Goal: Transaction & Acquisition: Purchase product/service

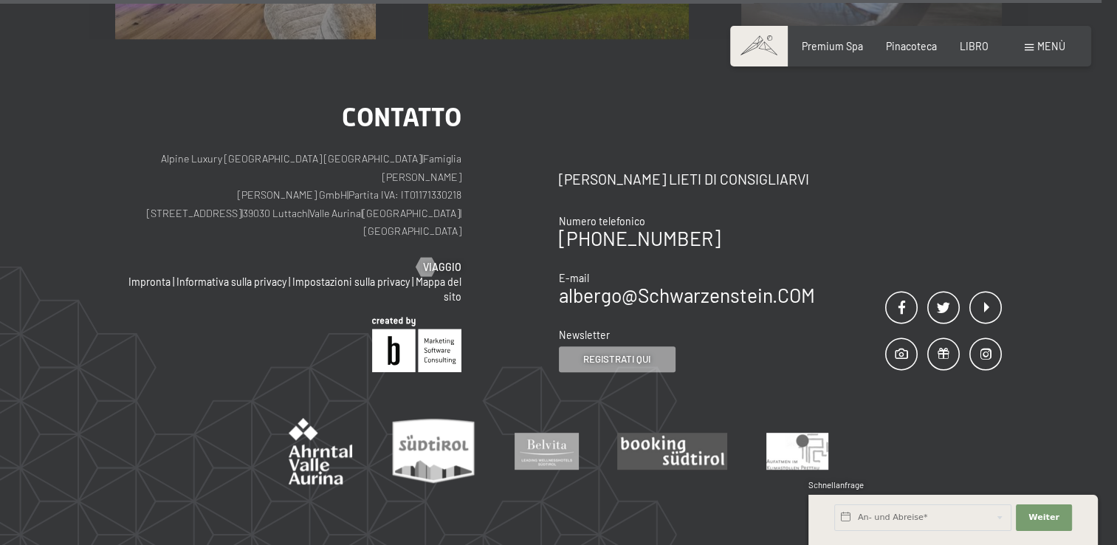
scroll to position [6162, 0]
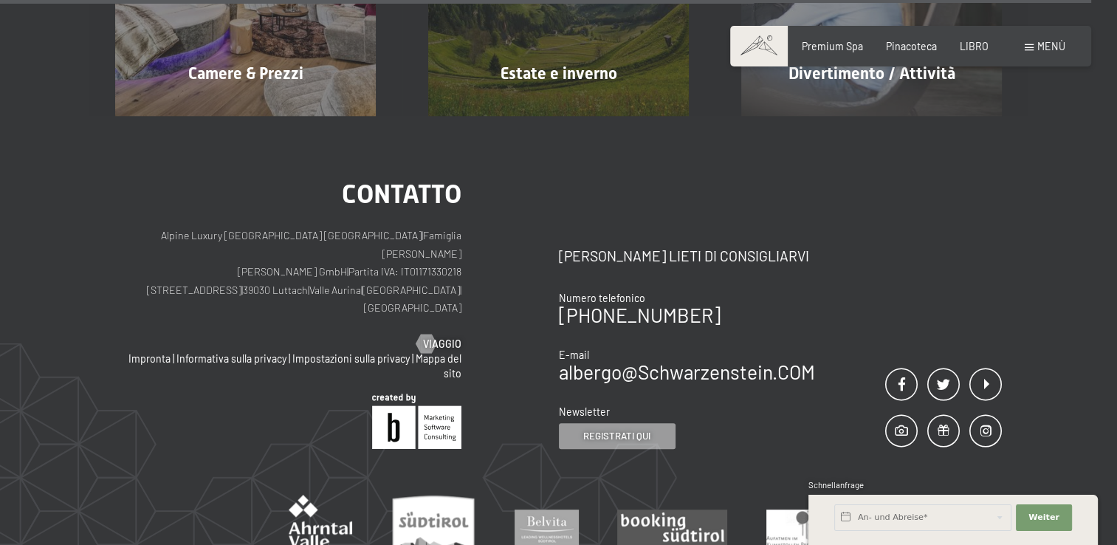
click at [1035, 44] on div "Menù" at bounding box center [1044, 46] width 41 height 15
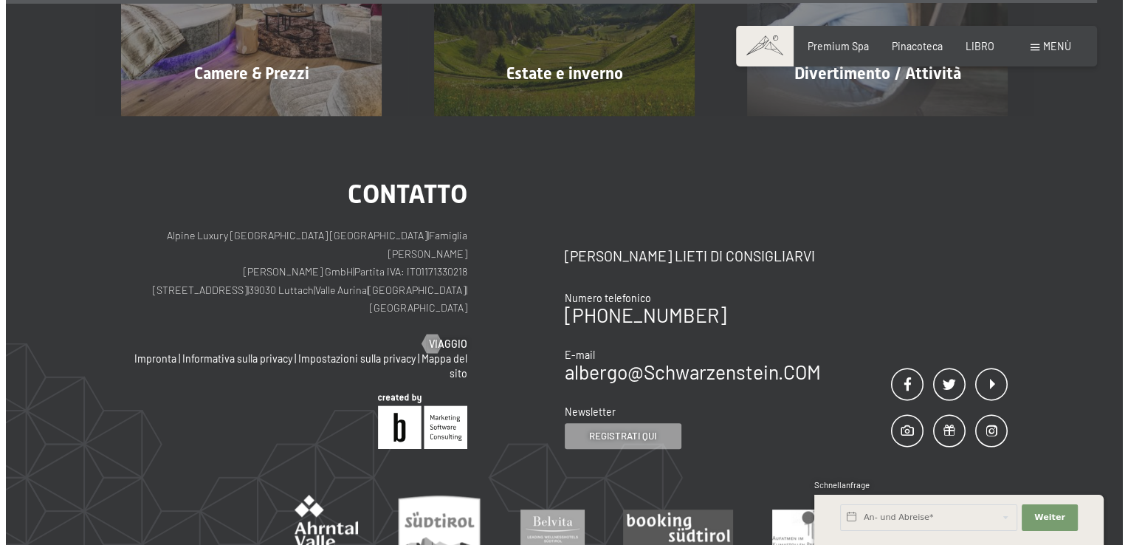
scroll to position [6199, 0]
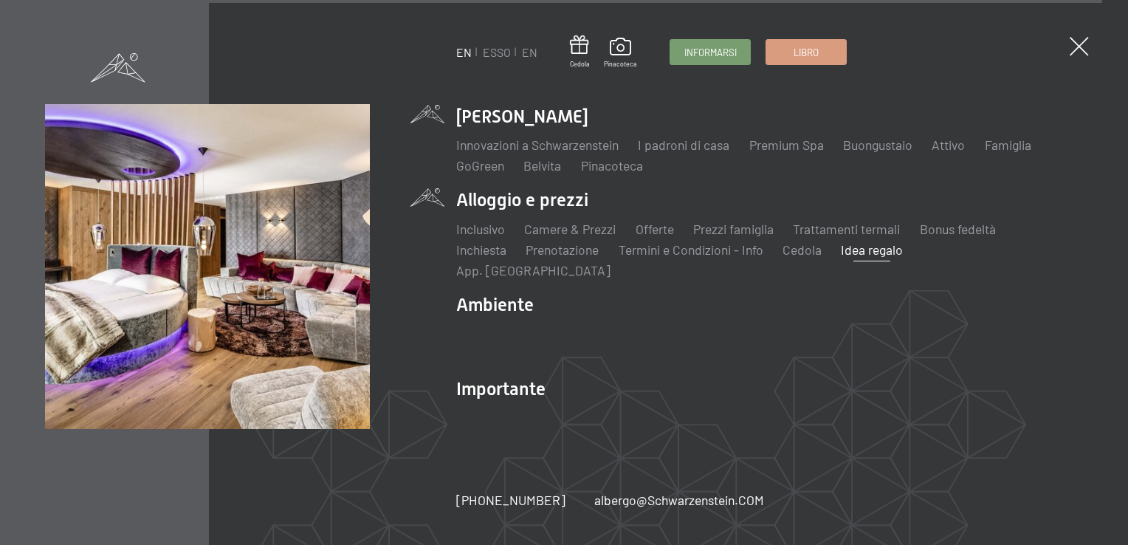
click at [885, 258] on link "Idea regalo" at bounding box center [872, 249] width 62 height 16
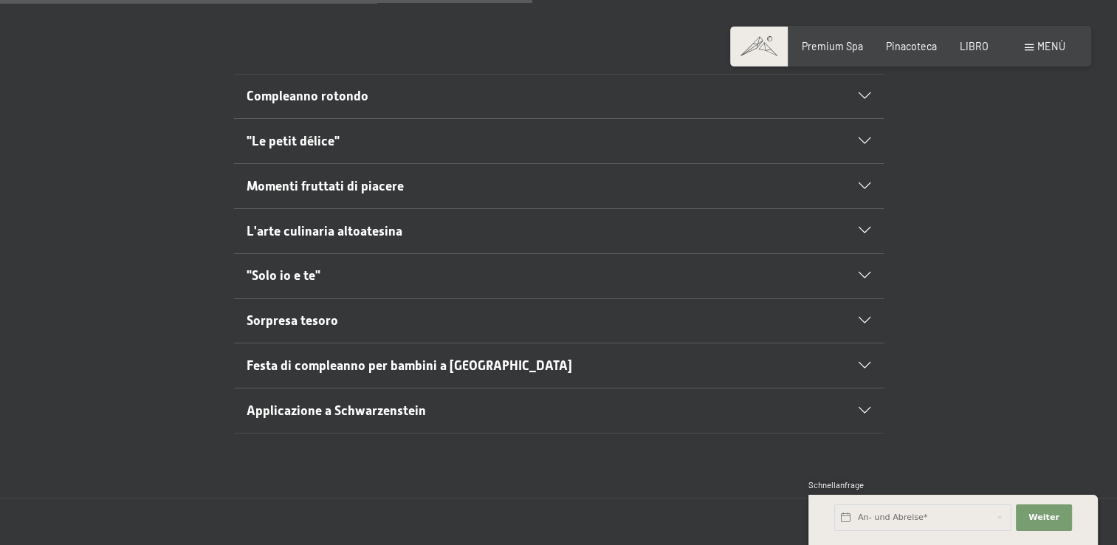
scroll to position [766, 0]
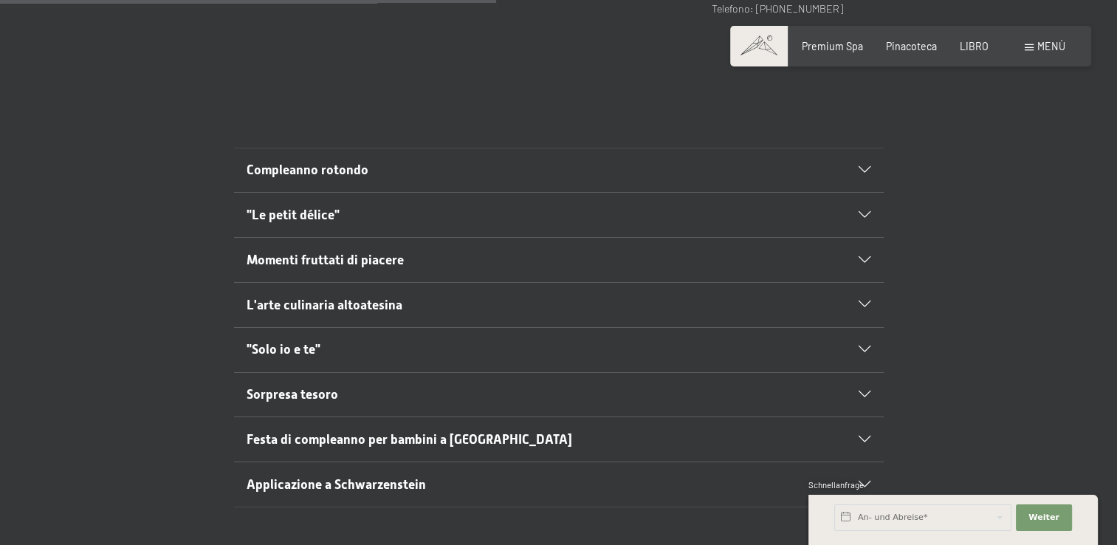
click at [861, 167] on icon at bounding box center [864, 170] width 12 height 7
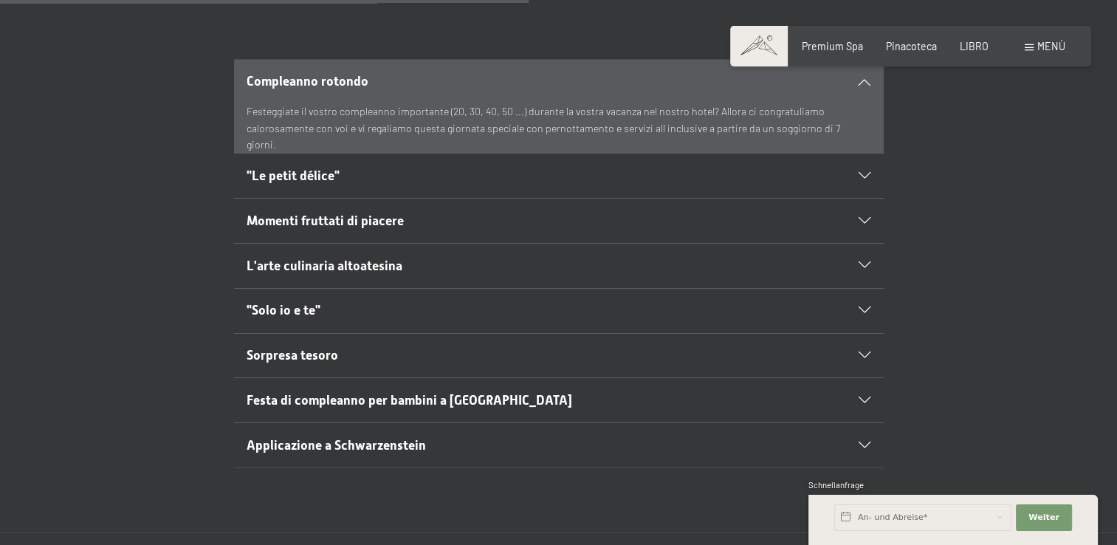
scroll to position [840, 0]
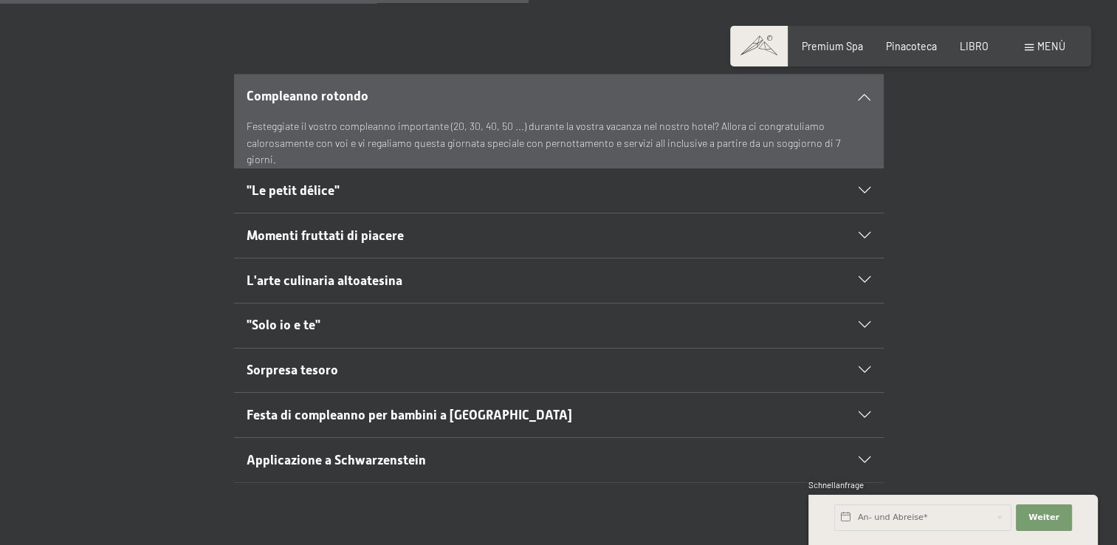
click at [291, 317] on span ""Solo io e te"" at bounding box center [284, 324] width 74 height 15
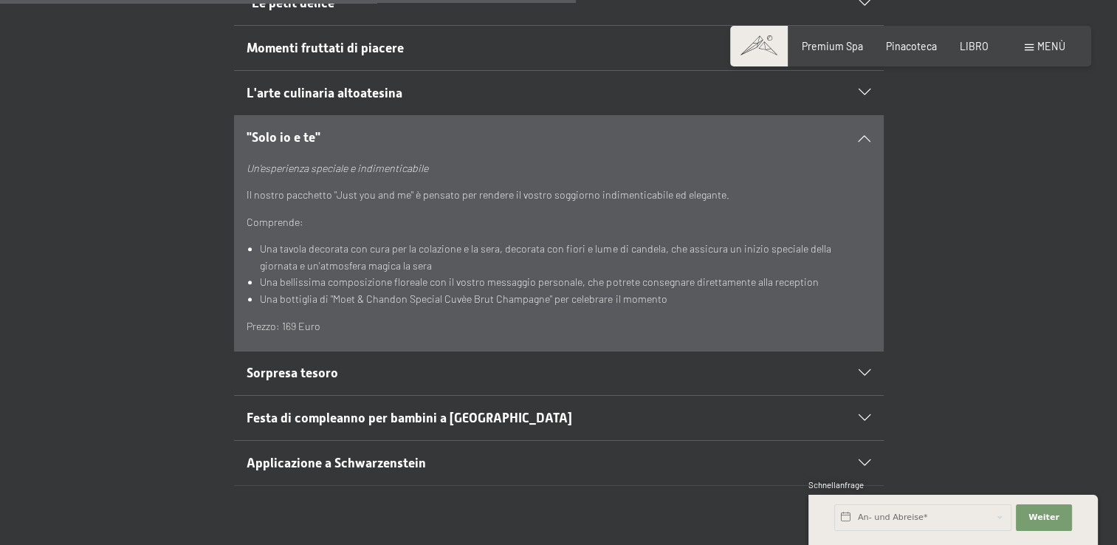
scroll to position [988, 0]
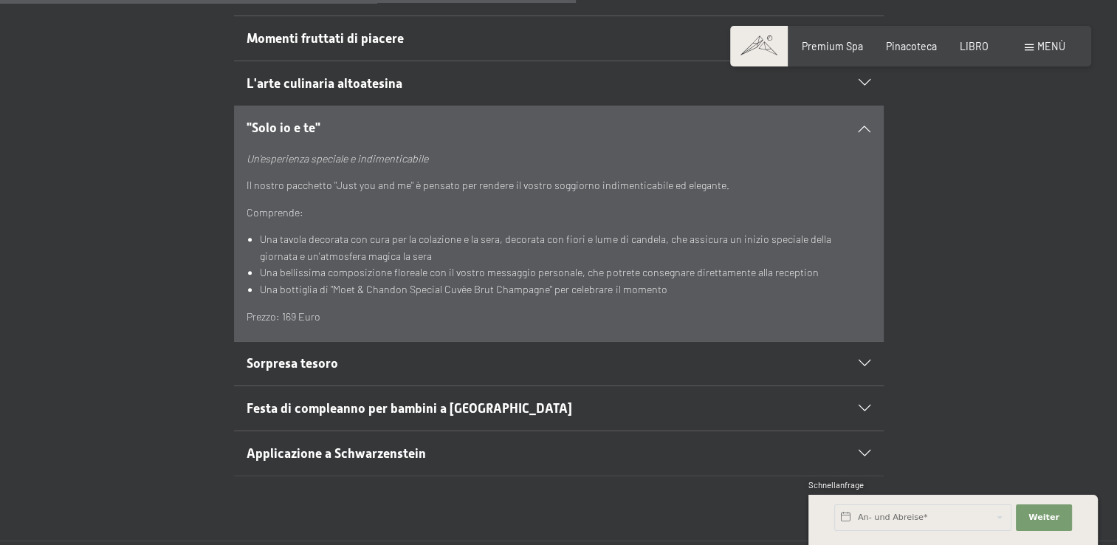
click at [289, 356] on span "Sorpresa tesoro" at bounding box center [293, 363] width 92 height 15
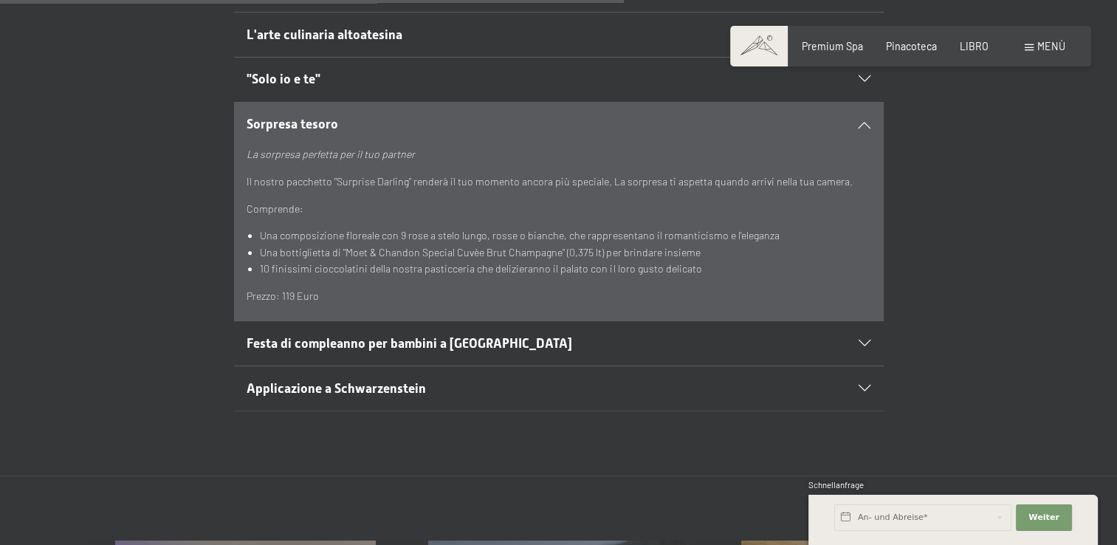
scroll to position [1061, 0]
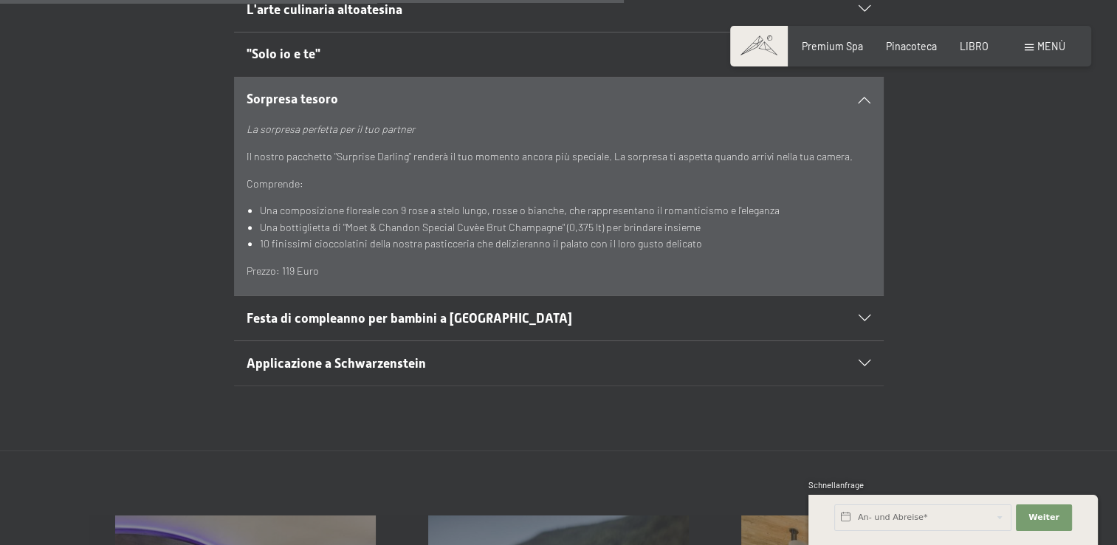
click at [325, 356] on span "Applicazione a Schwarzenstein" at bounding box center [336, 363] width 179 height 15
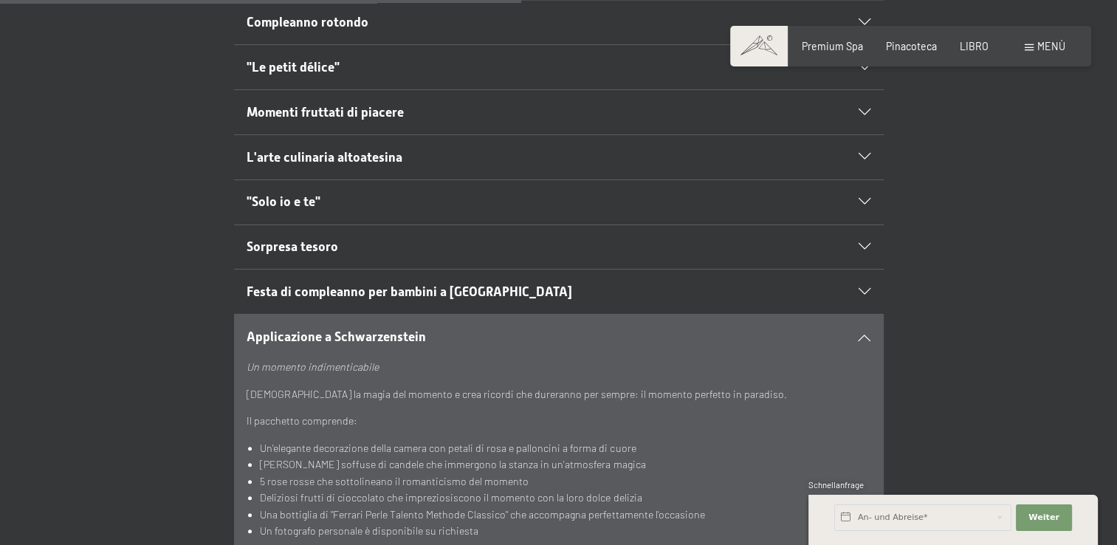
scroll to position [840, 0]
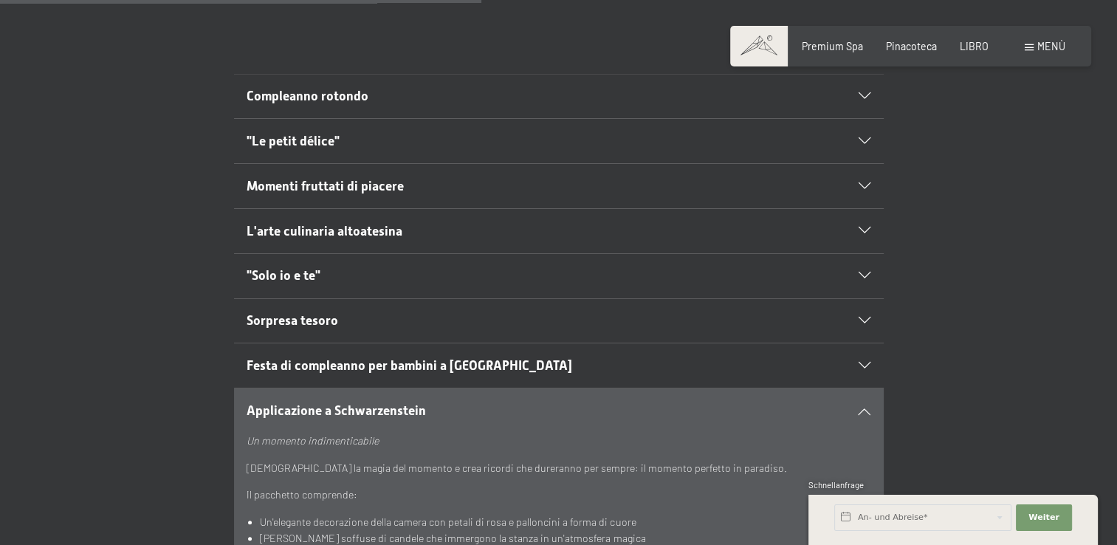
click at [346, 224] on span "L'arte culinaria altoatesina" at bounding box center [325, 231] width 156 height 15
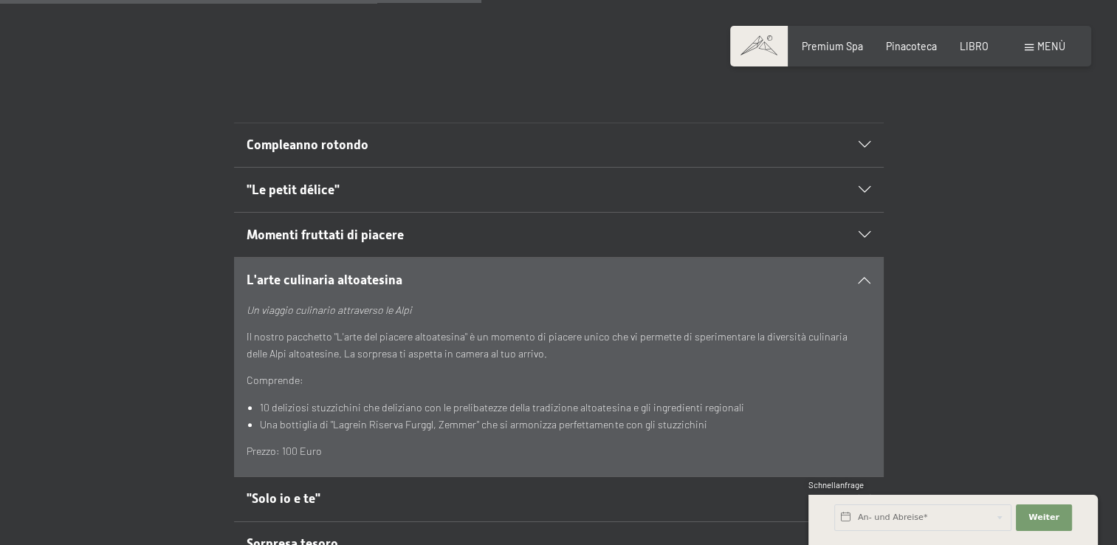
scroll to position [766, 0]
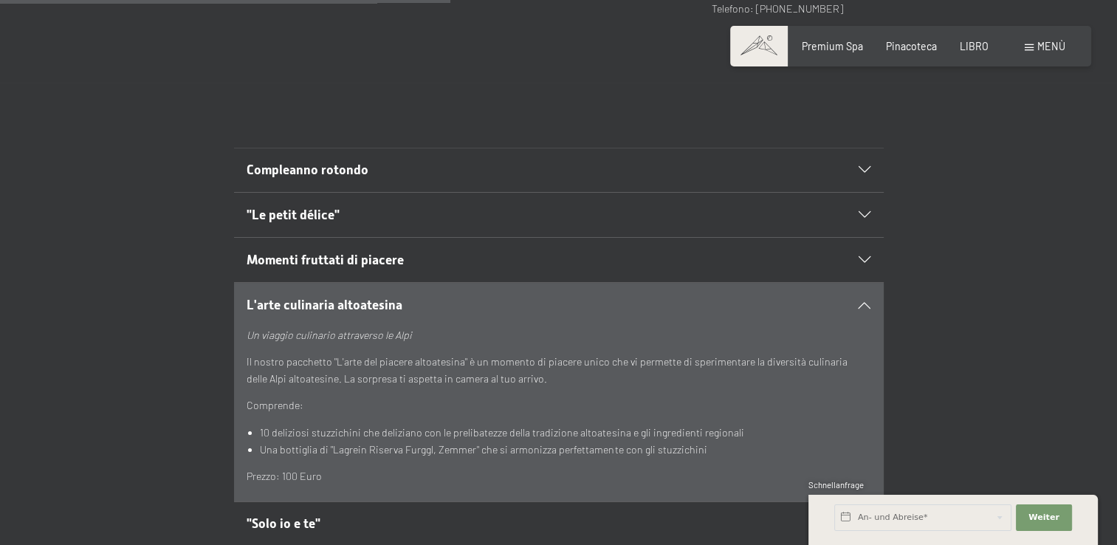
click at [304, 207] on span ""Le petit délice"" at bounding box center [293, 214] width 93 height 15
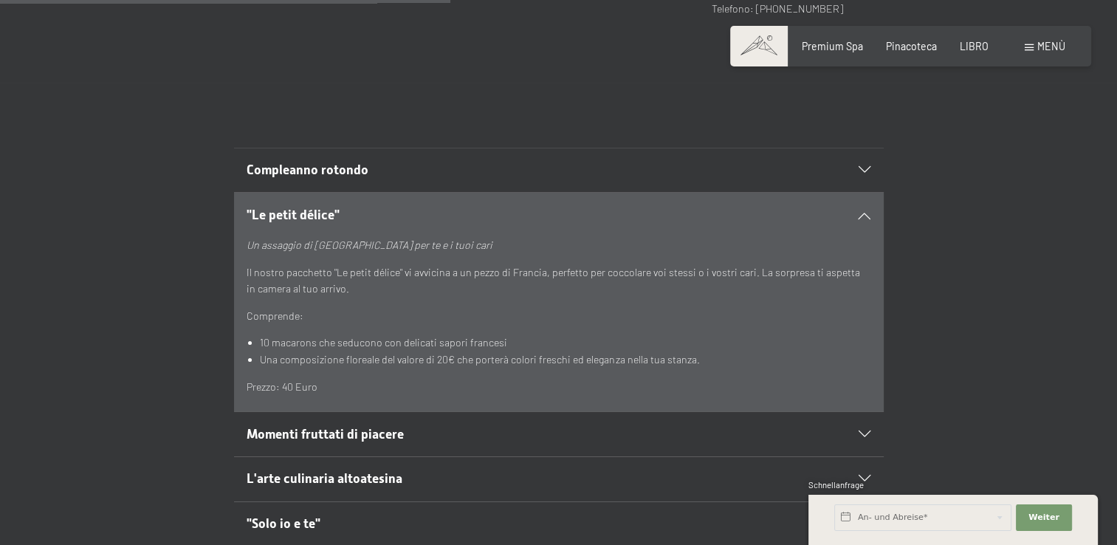
click at [322, 427] on span "Momenti fruttati di piacere" at bounding box center [325, 434] width 157 height 15
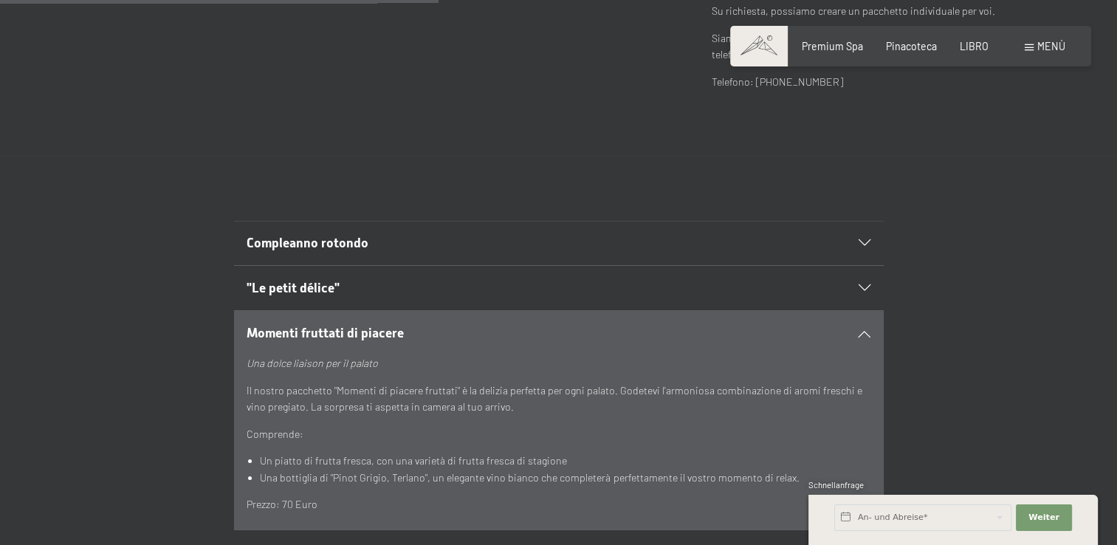
scroll to position [692, 0]
click at [315, 236] on span "Compleanno rotondo" at bounding box center [308, 243] width 122 height 15
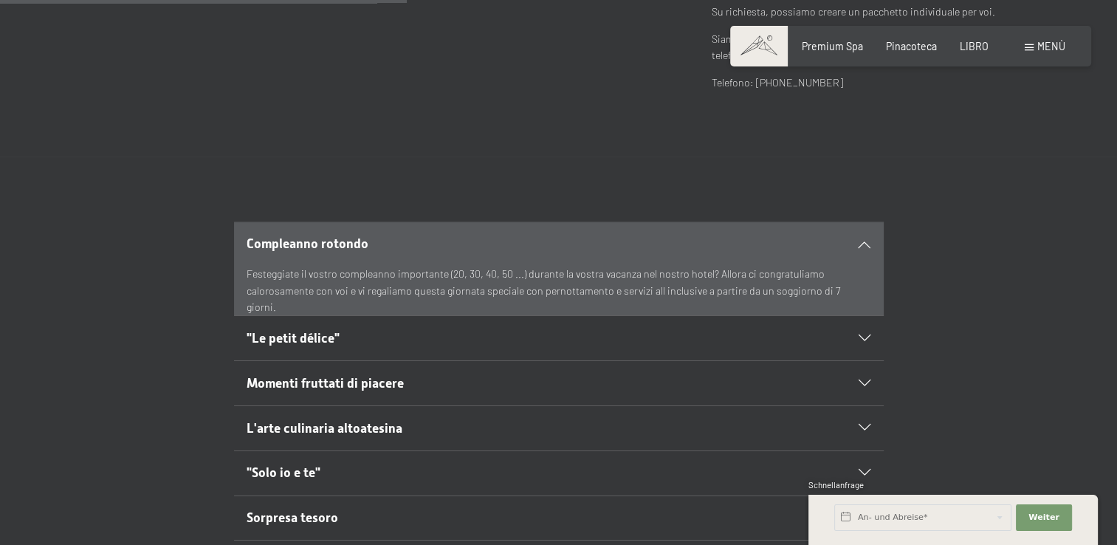
click at [865, 241] on icon at bounding box center [864, 244] width 12 height 7
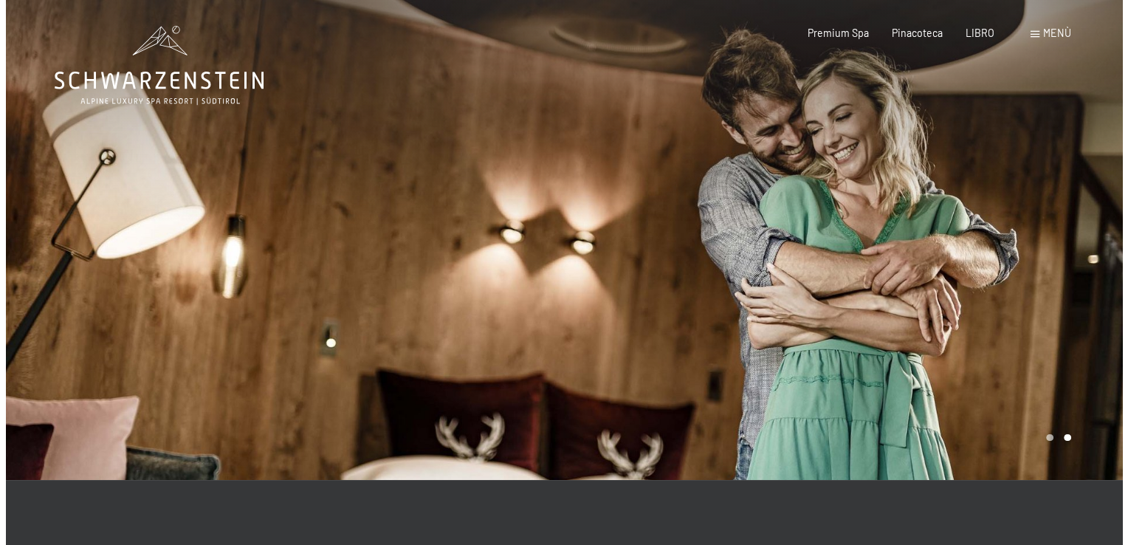
scroll to position [0, 0]
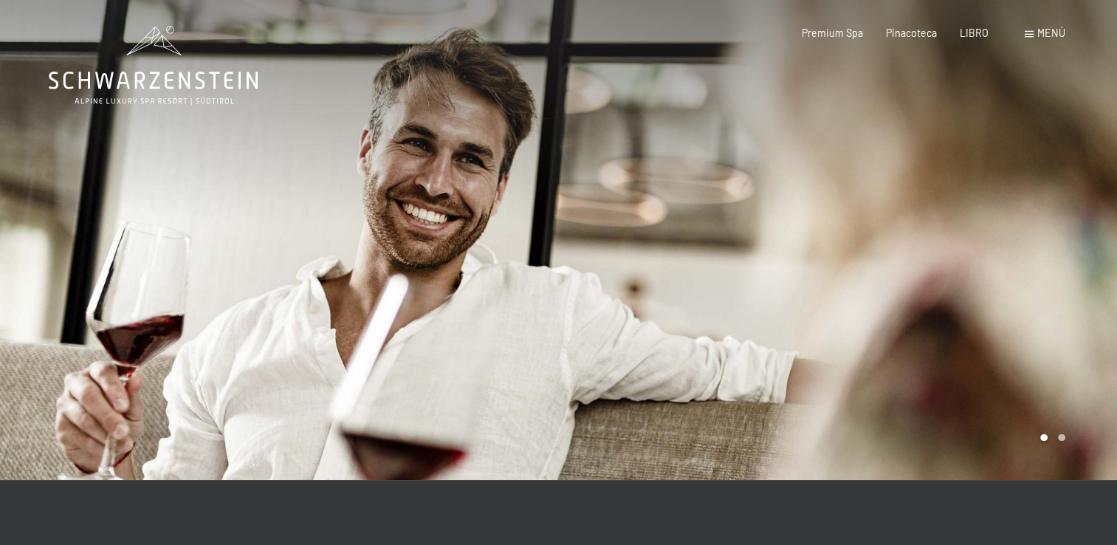
click at [1050, 249] on div at bounding box center [838, 240] width 559 height 480
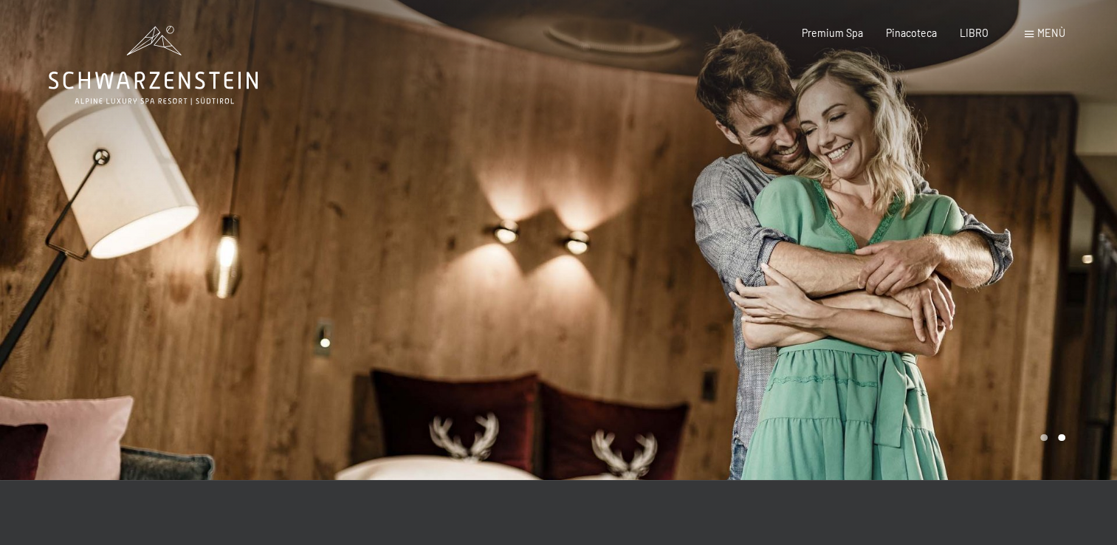
click at [818, 257] on div at bounding box center [838, 240] width 559 height 480
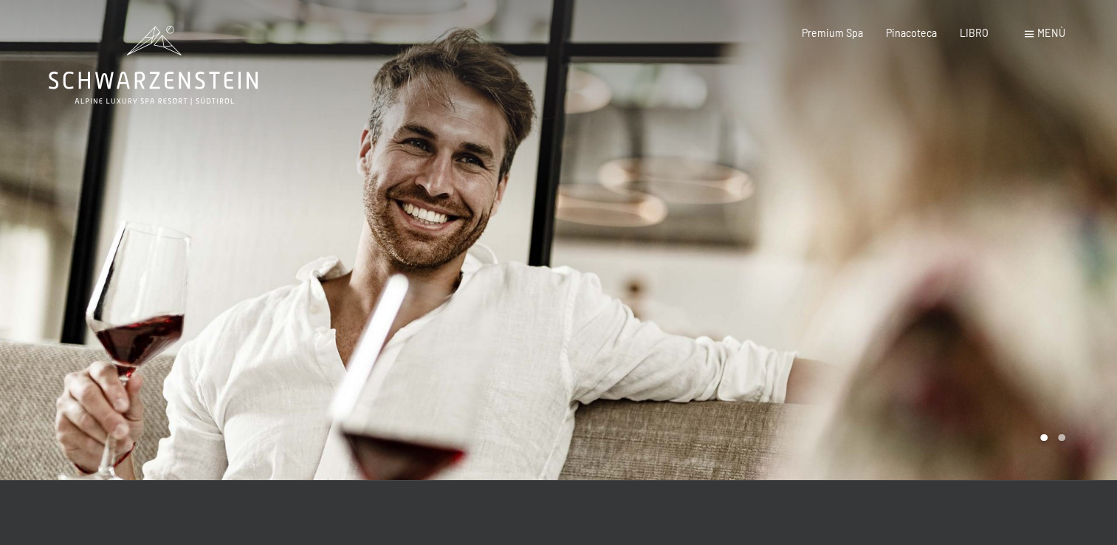
click at [818, 257] on div at bounding box center [838, 240] width 559 height 480
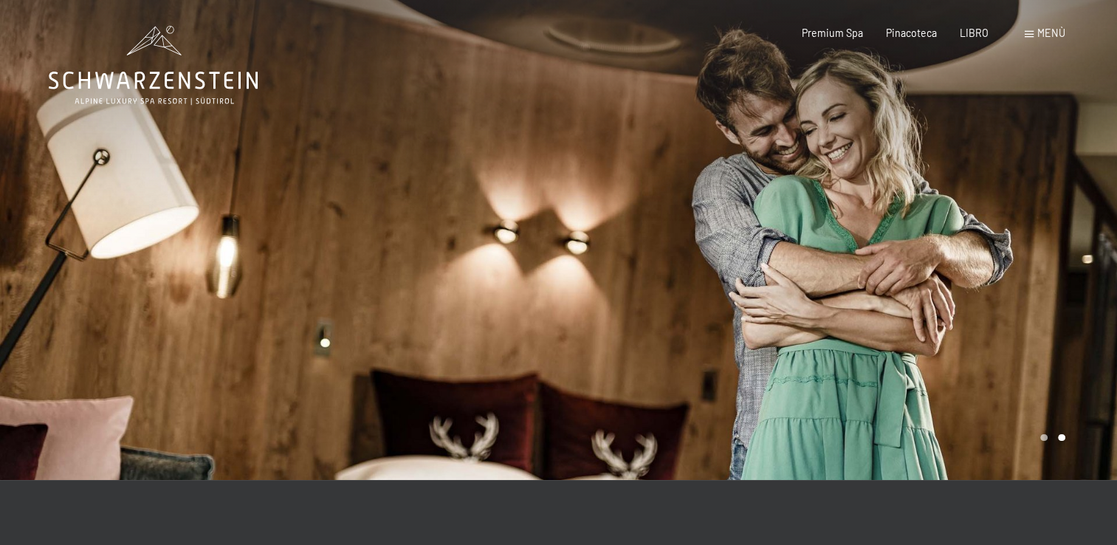
click at [818, 257] on div at bounding box center [838, 240] width 559 height 480
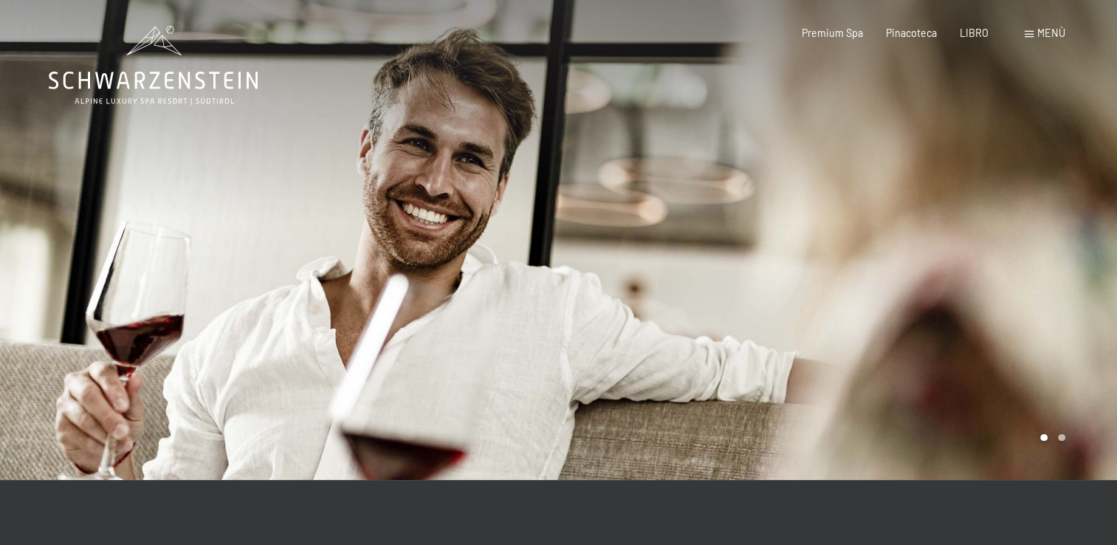
click at [1055, 35] on span "Menù" at bounding box center [1051, 33] width 28 height 13
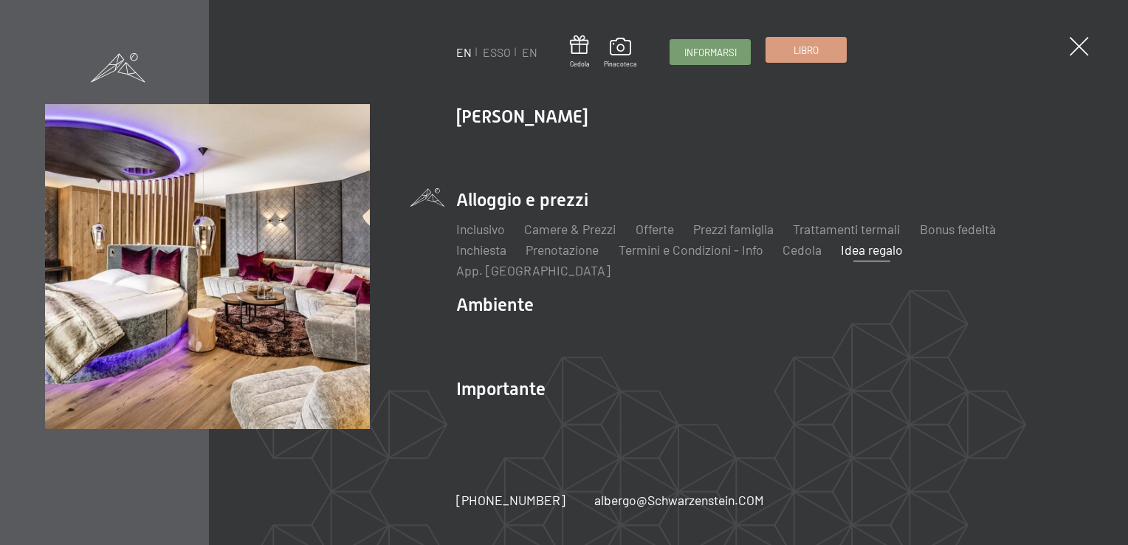
click at [802, 46] on span "Libro" at bounding box center [805, 50] width 25 height 13
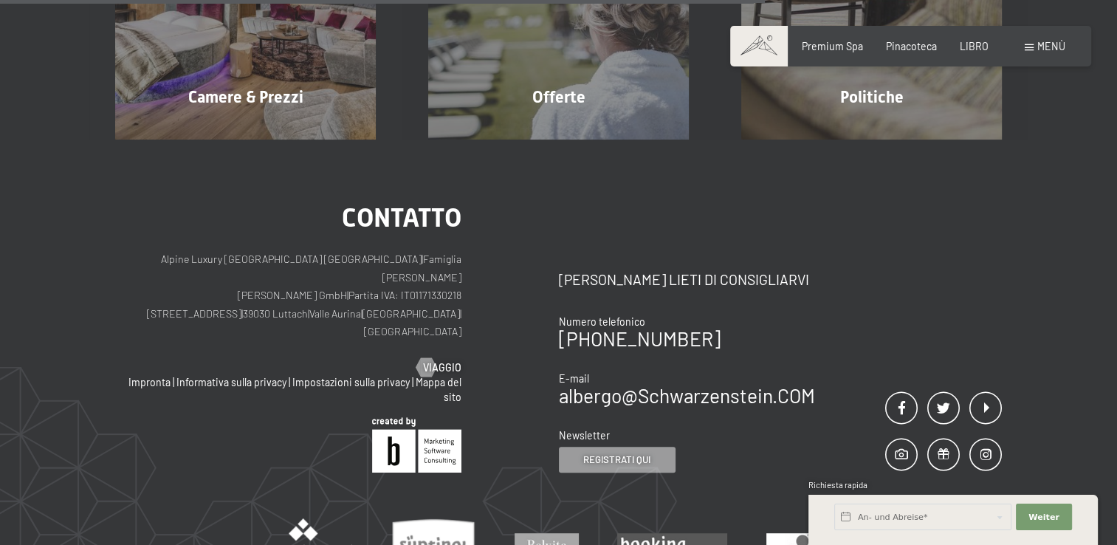
scroll to position [127, 0]
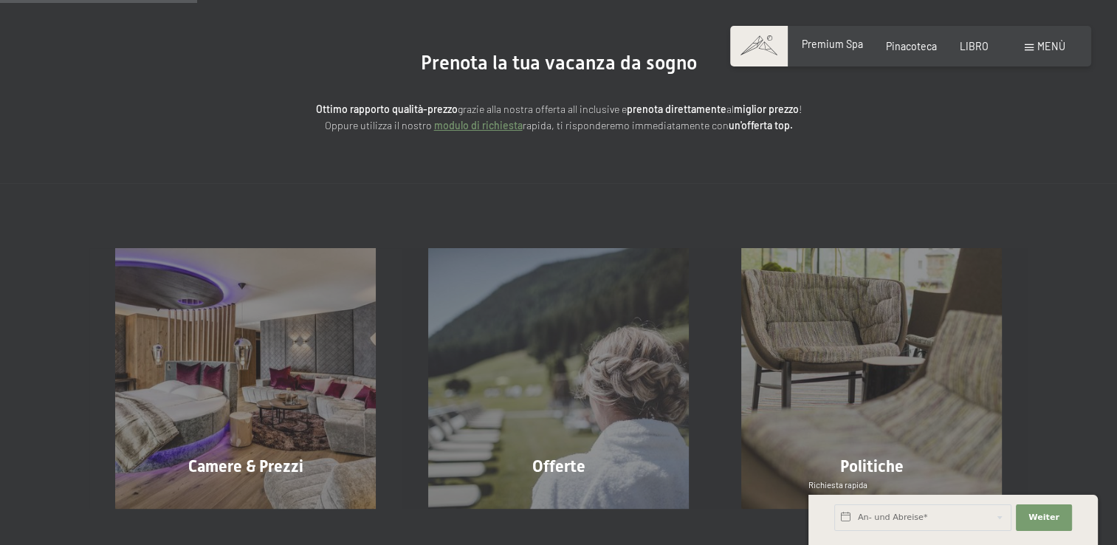
click at [858, 44] on span "Premium Spa" at bounding box center [832, 44] width 61 height 13
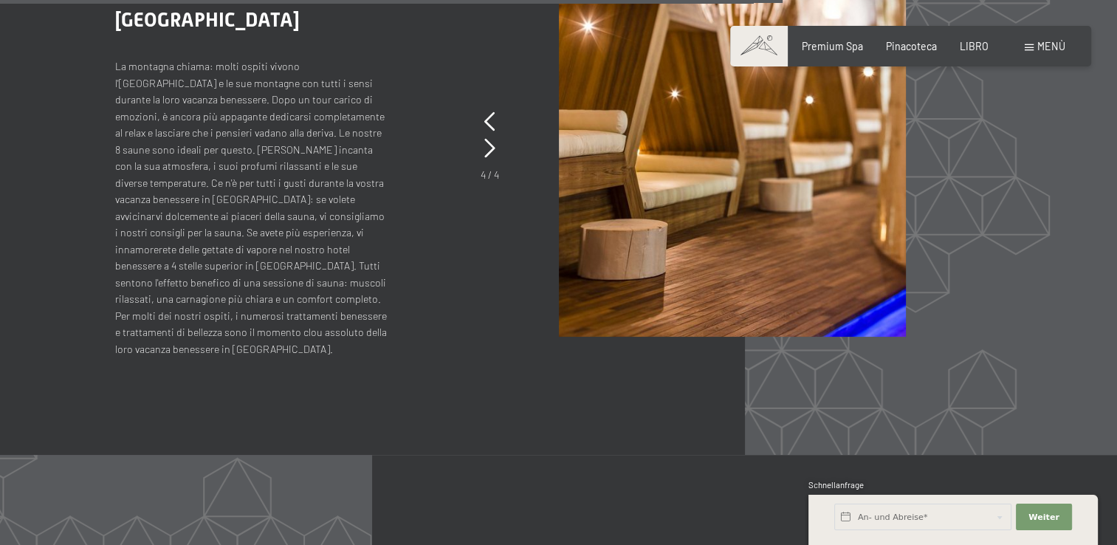
scroll to position [5360, 0]
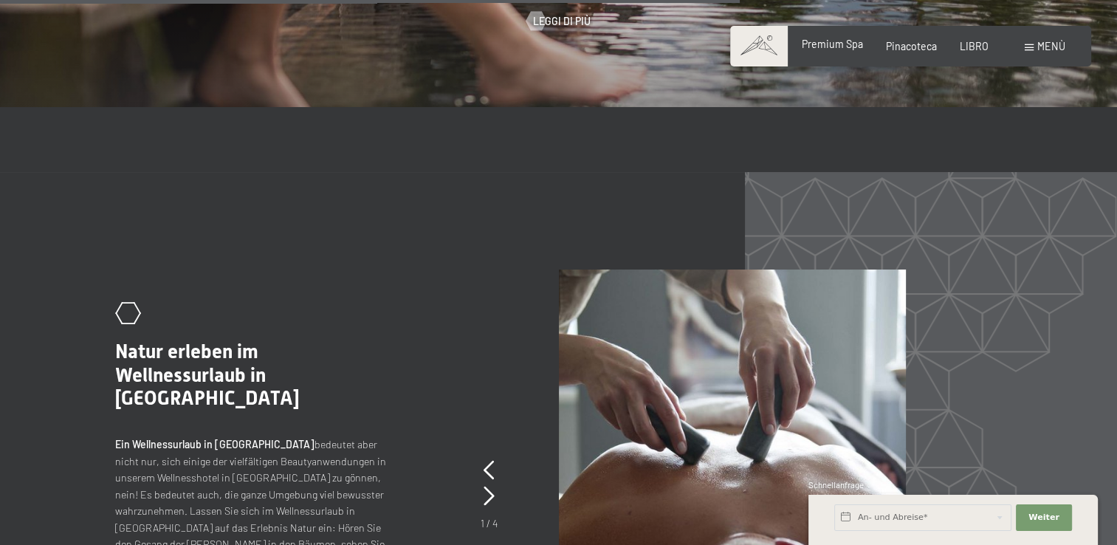
click at [841, 47] on span "Premium Spa" at bounding box center [832, 44] width 61 height 13
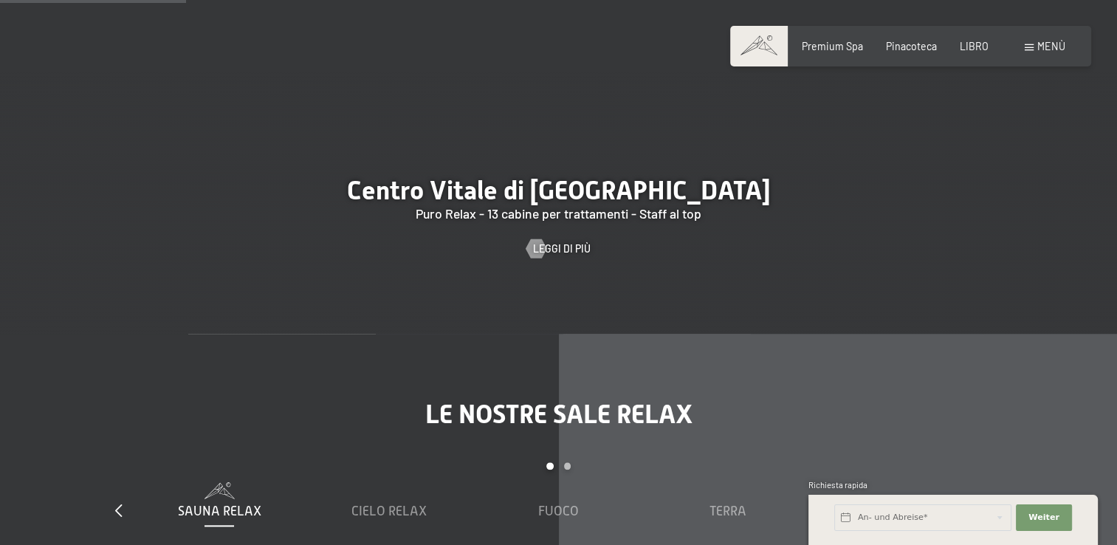
scroll to position [1402, 0]
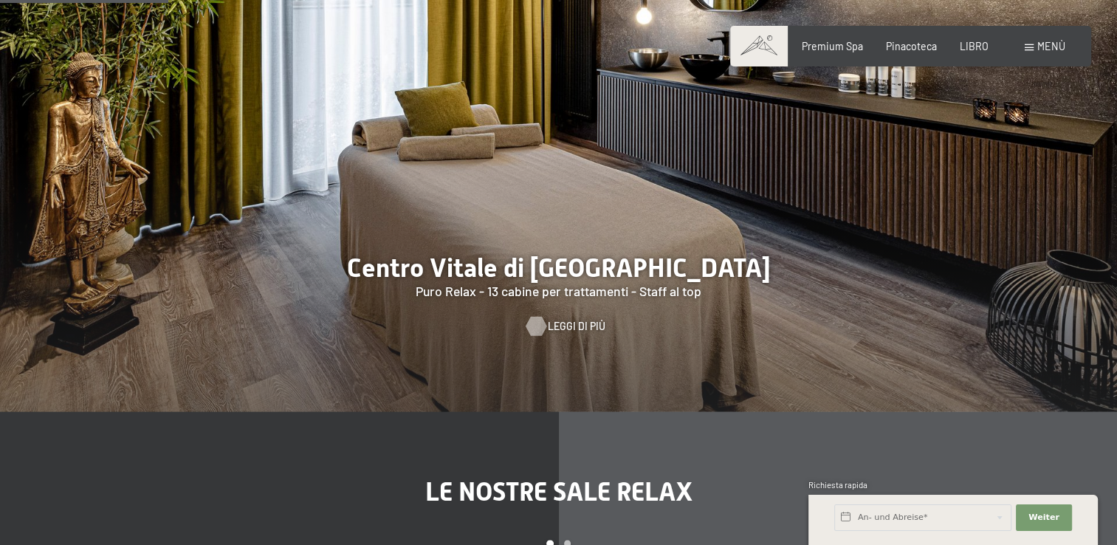
click at [558, 319] on span "Leggi di più" at bounding box center [577, 326] width 58 height 15
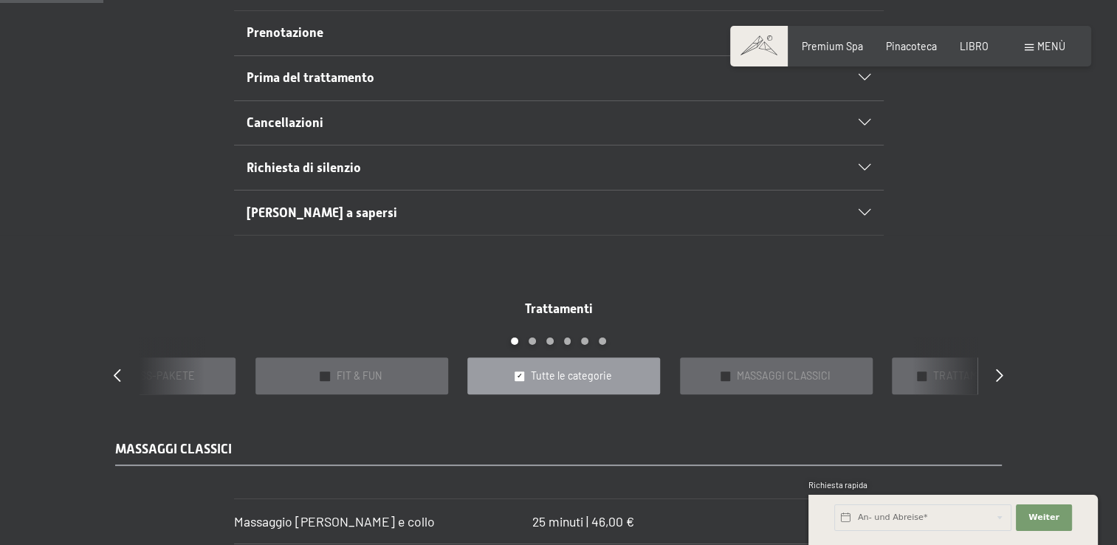
scroll to position [960, 0]
click at [859, 209] on icon at bounding box center [864, 212] width 12 height 7
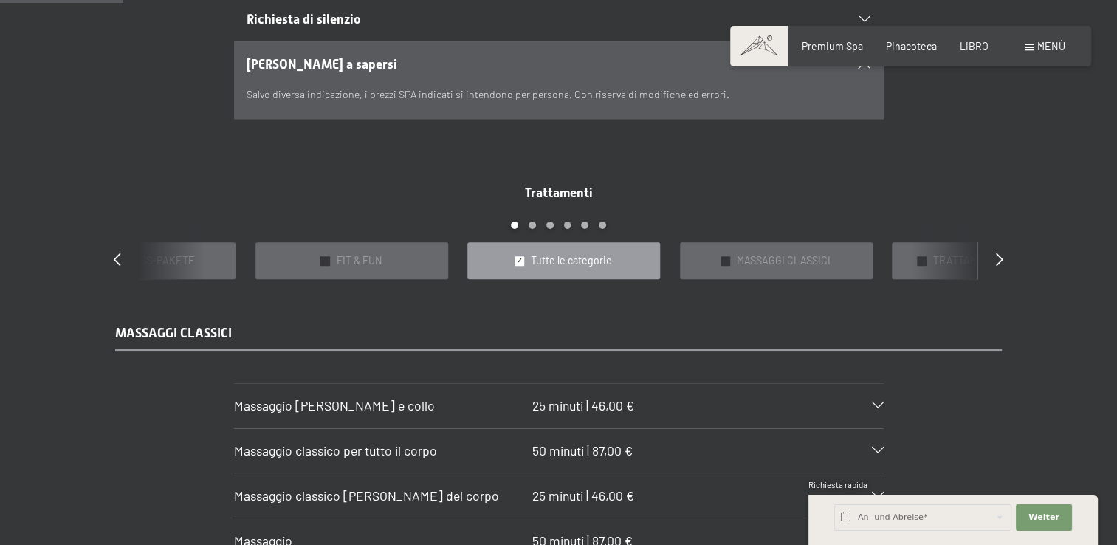
scroll to position [1181, 0]
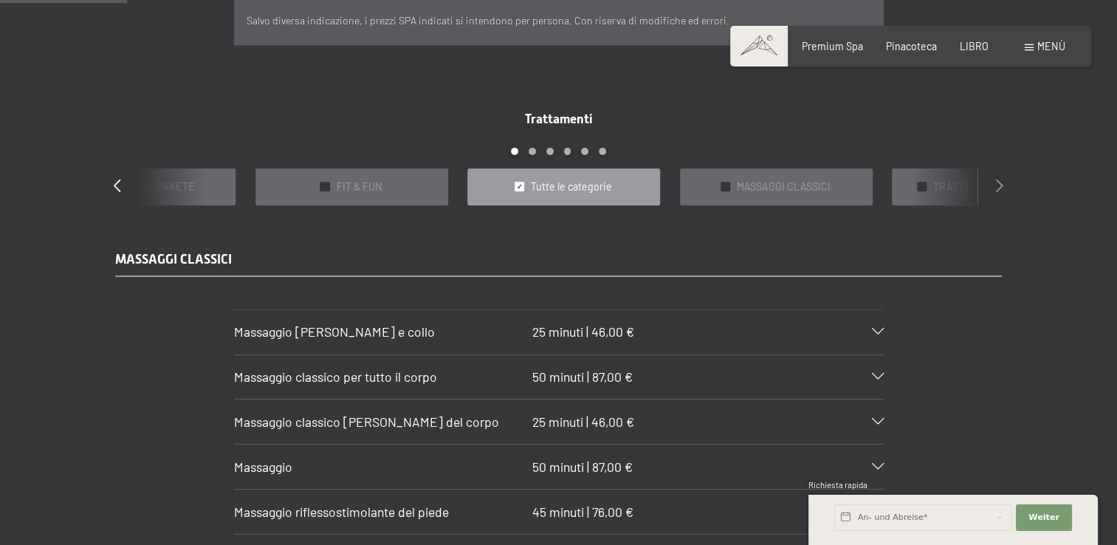
click at [998, 179] on icon at bounding box center [999, 185] width 7 height 13
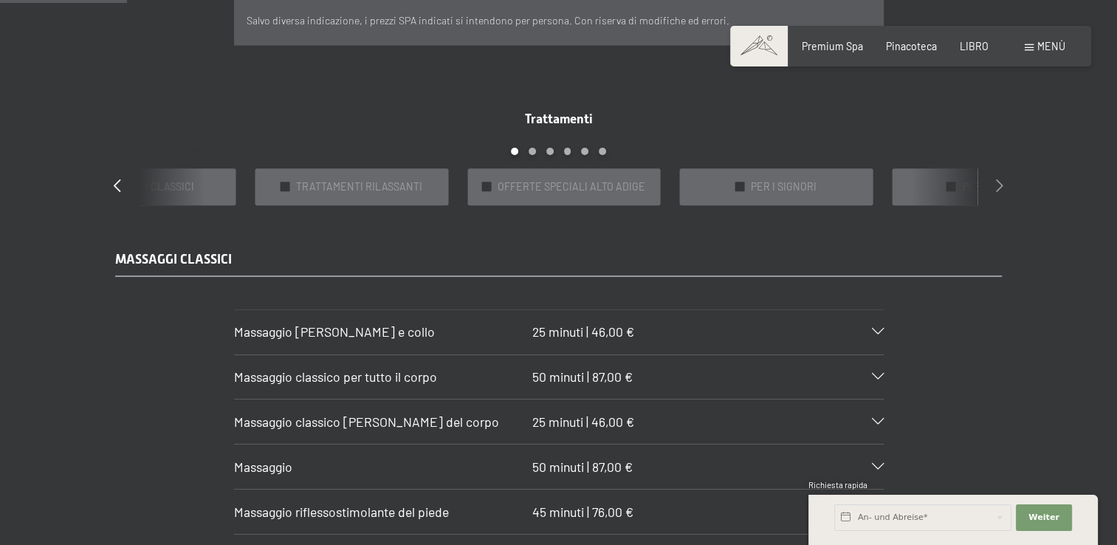
click at [998, 179] on icon at bounding box center [999, 185] width 7 height 13
click at [117, 179] on icon at bounding box center [117, 185] width 7 height 13
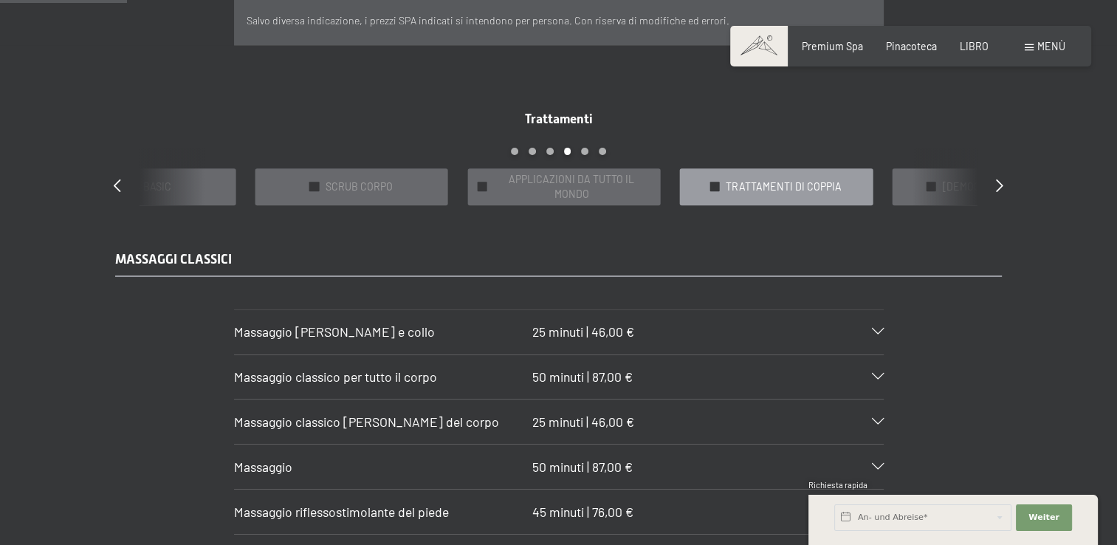
click at [759, 179] on span "TRATTAMENTI DI COPPIA" at bounding box center [784, 186] width 116 height 15
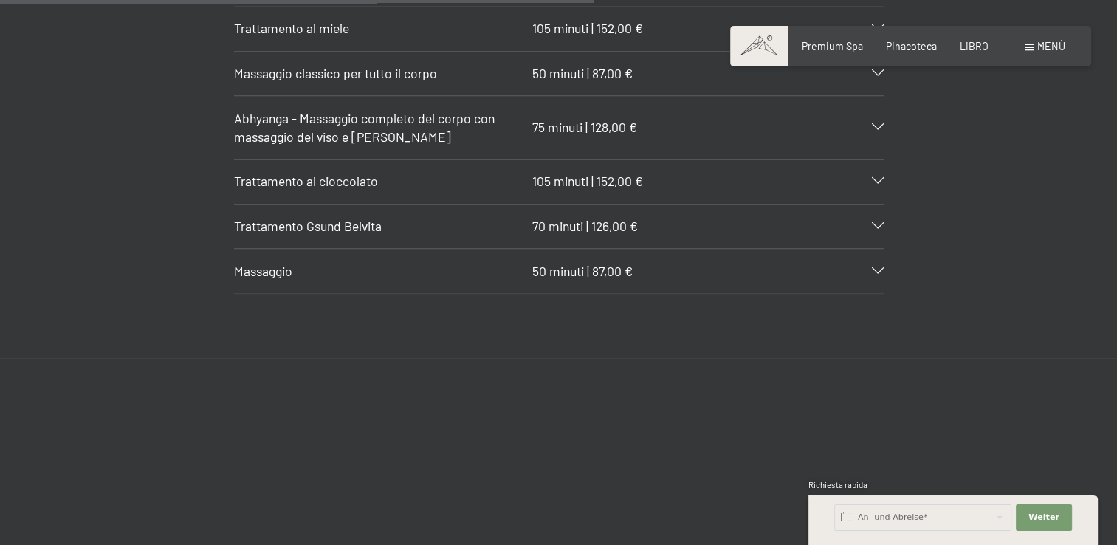
scroll to position [1476, 0]
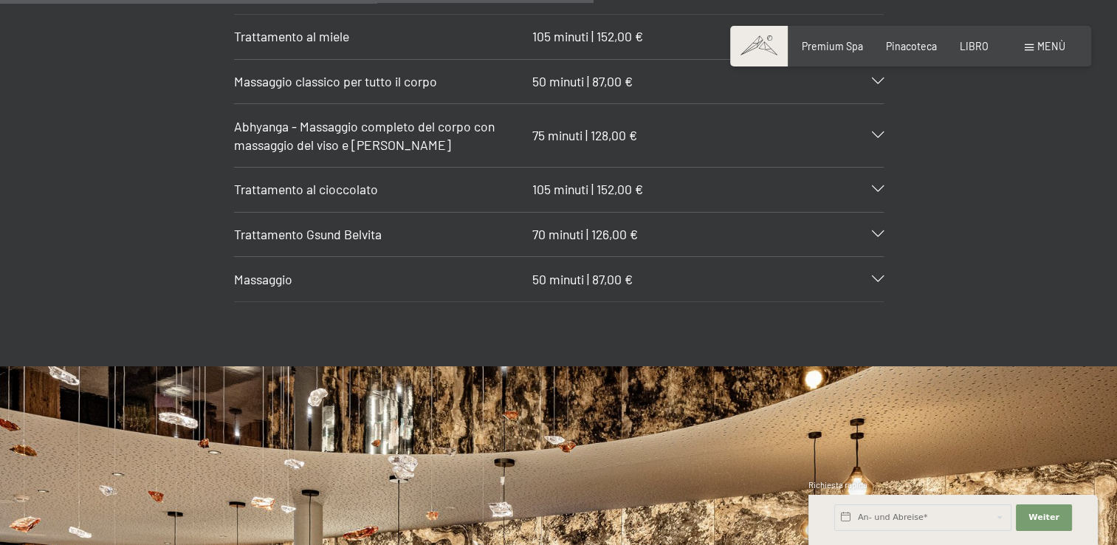
click at [882, 257] on div "Massaggio 50 minuti | 87,00 €" at bounding box center [559, 279] width 650 height 44
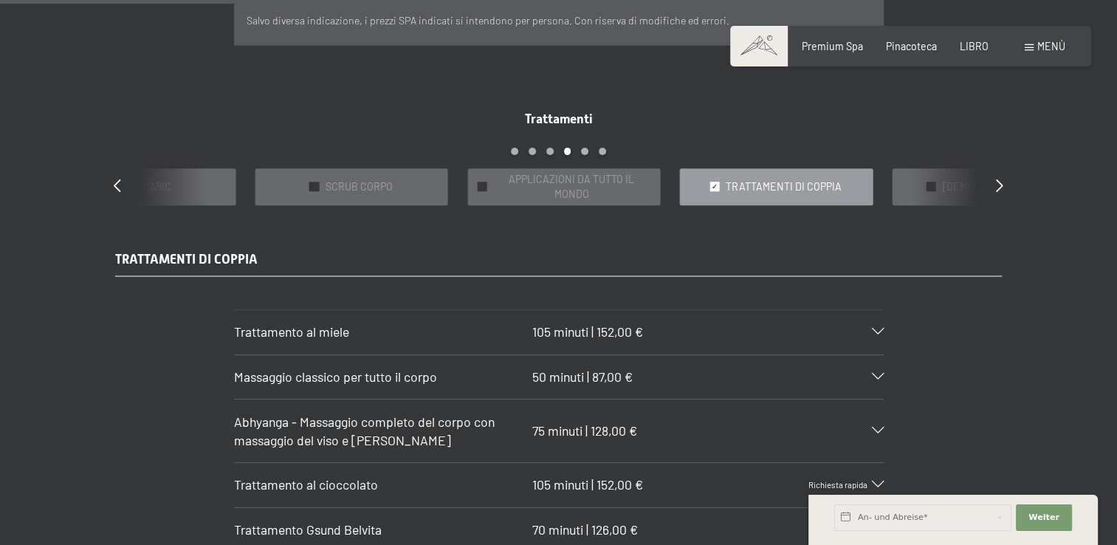
scroll to position [1255, 0]
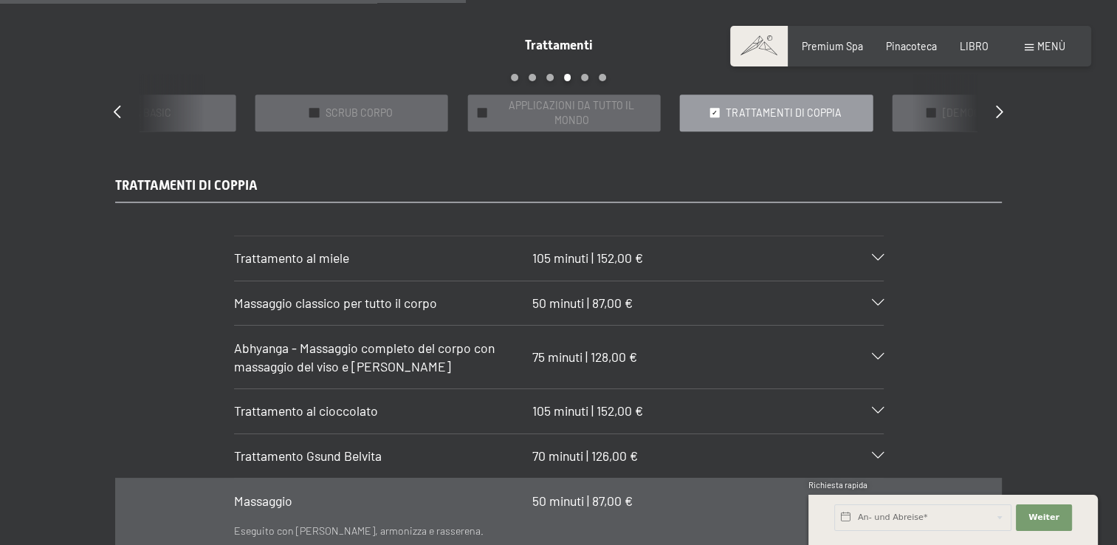
click at [874, 255] on icon at bounding box center [878, 258] width 12 height 7
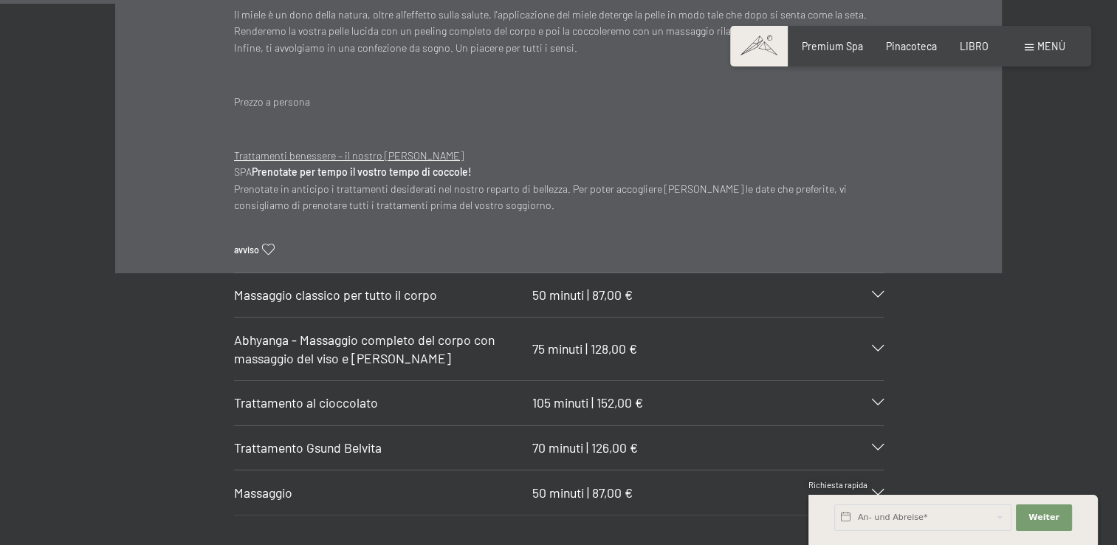
scroll to position [1550, 0]
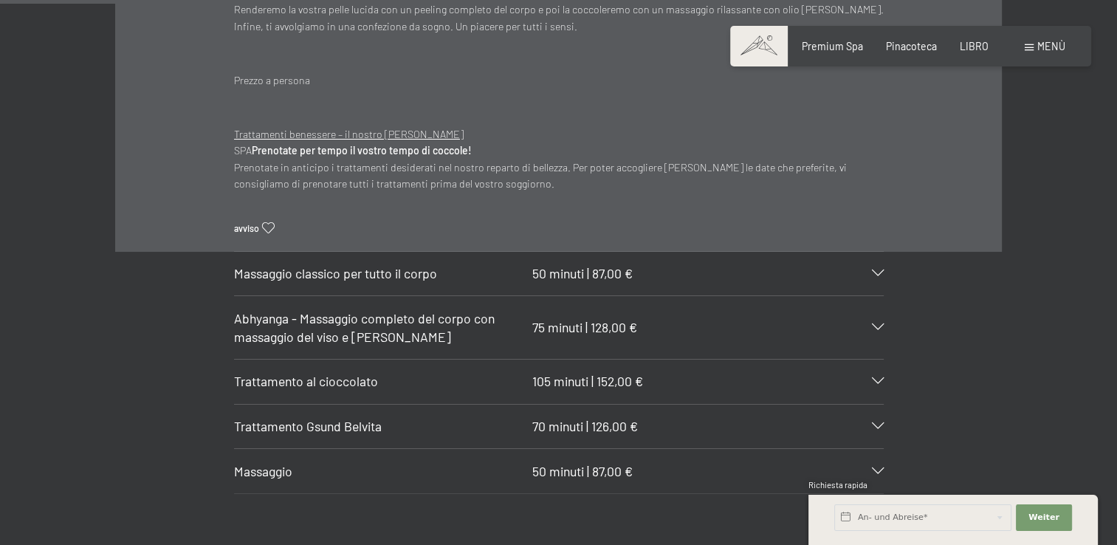
click at [876, 313] on div "Abhyanga - Massaggio completo del corpo con massaggio del viso e della testa 75…" at bounding box center [559, 327] width 650 height 62
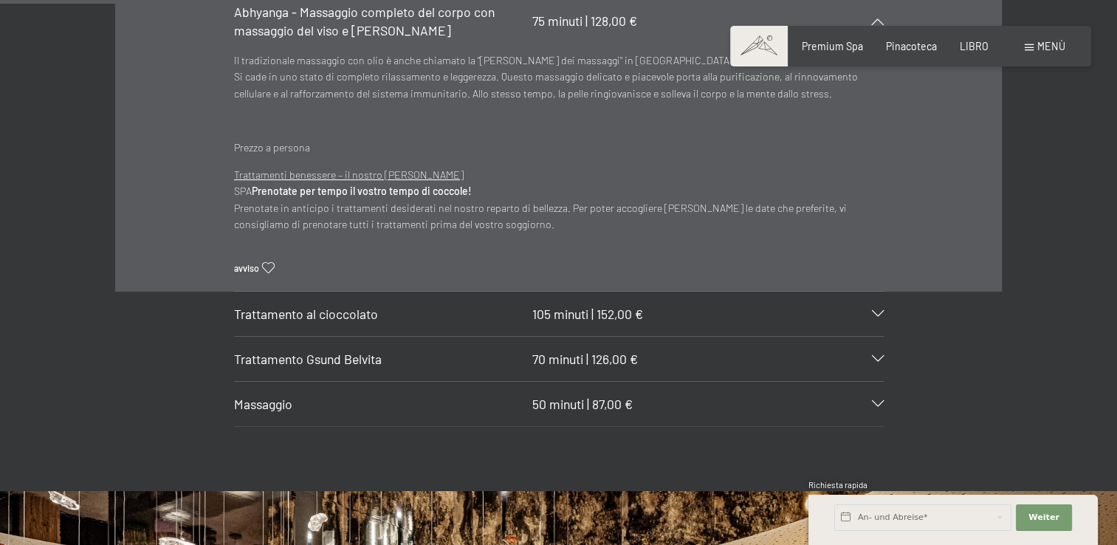
scroll to position [1624, 0]
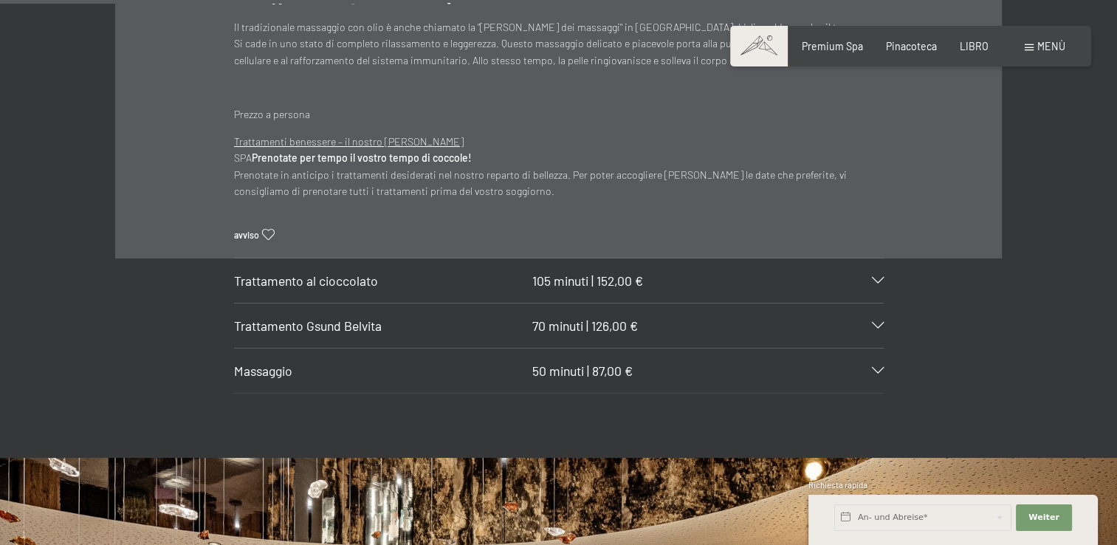
click at [877, 323] on icon at bounding box center [878, 326] width 12 height 7
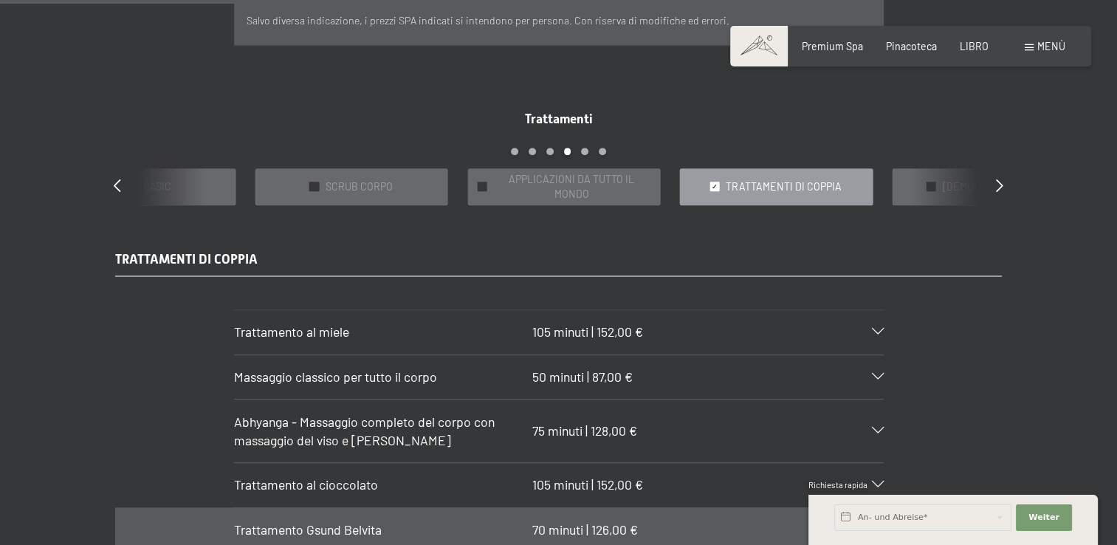
scroll to position [1255, 0]
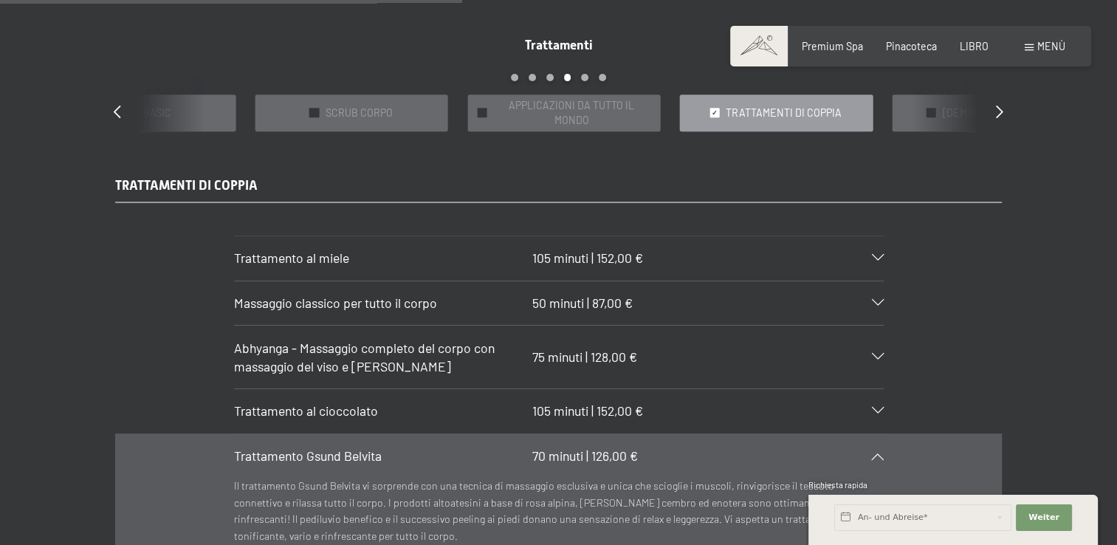
click at [874, 300] on icon at bounding box center [878, 303] width 12 height 7
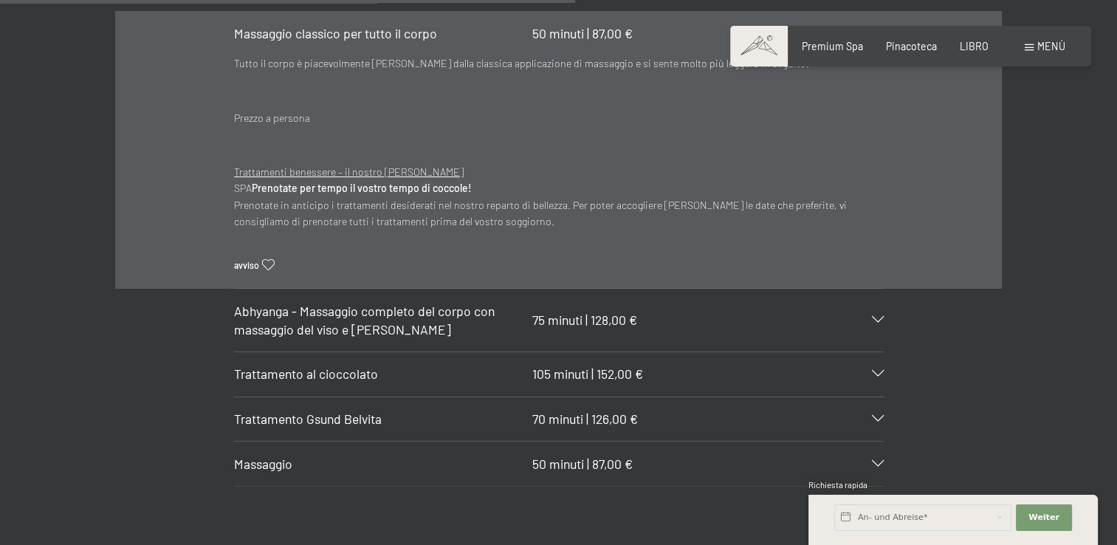
scroll to position [1550, 0]
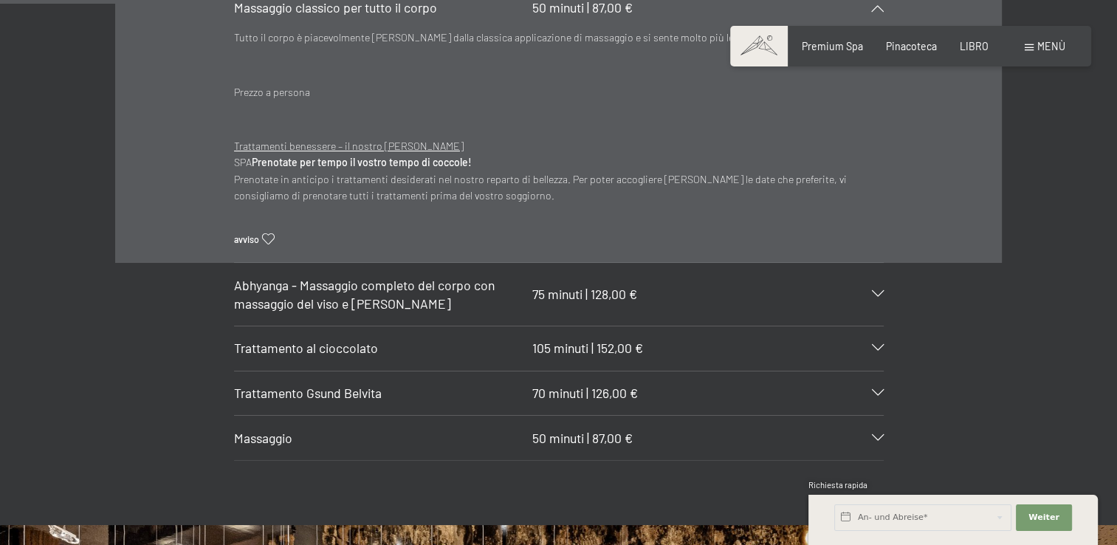
click at [273, 430] on span "Massaggio" at bounding box center [263, 438] width 58 height 16
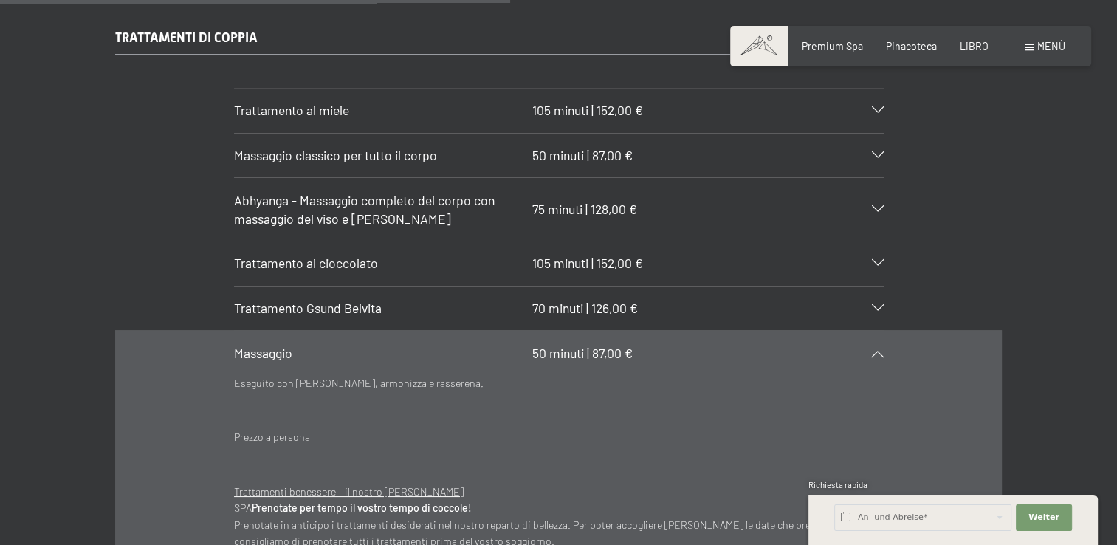
scroll to position [1329, 0]
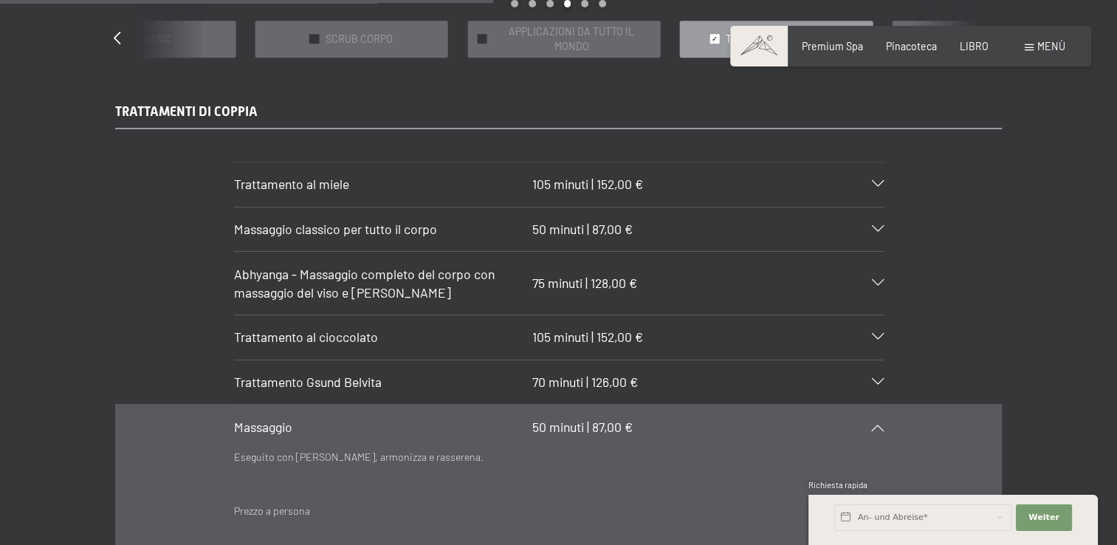
click at [403, 221] on span "Massaggio classico per tutto il corpo" at bounding box center [335, 229] width 203 height 16
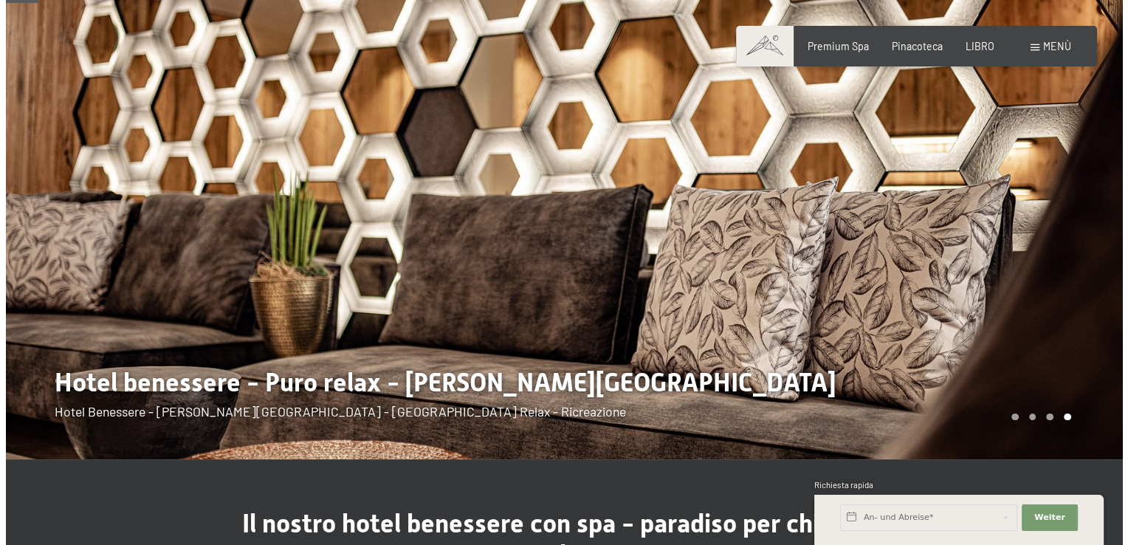
scroll to position [0, 0]
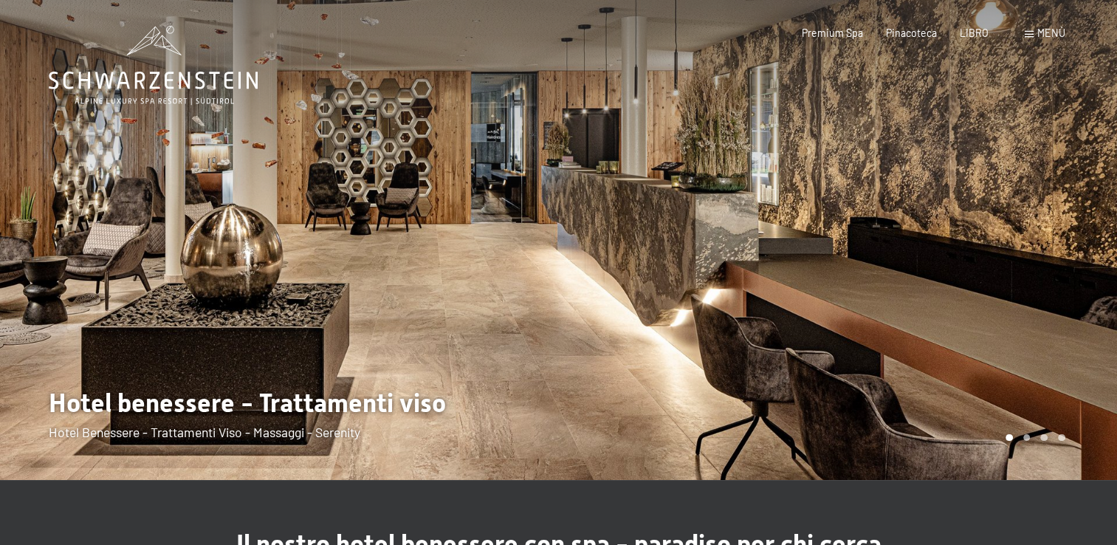
click at [866, 204] on div at bounding box center [838, 240] width 559 height 480
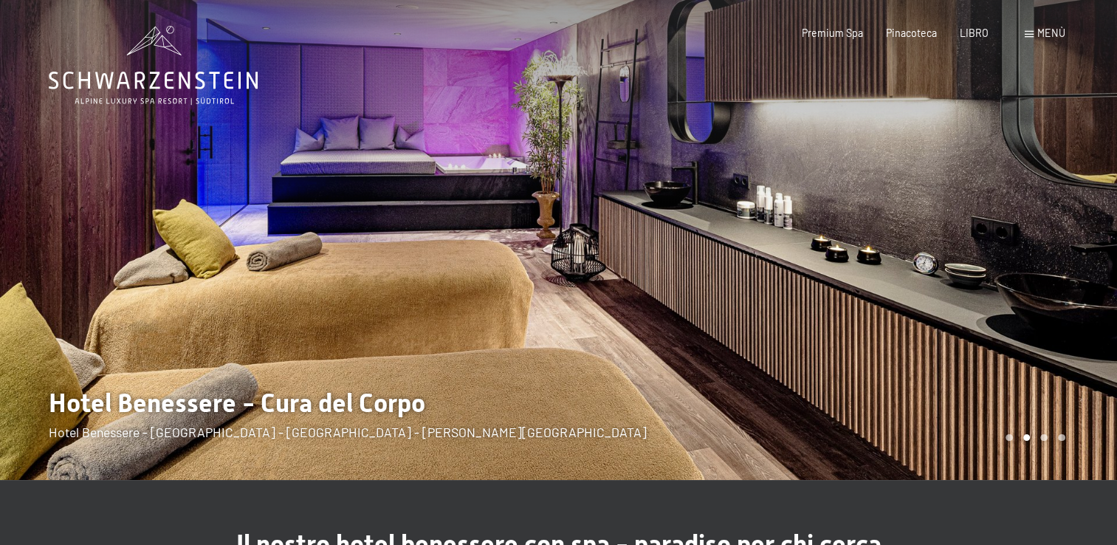
click at [866, 204] on div at bounding box center [838, 240] width 559 height 480
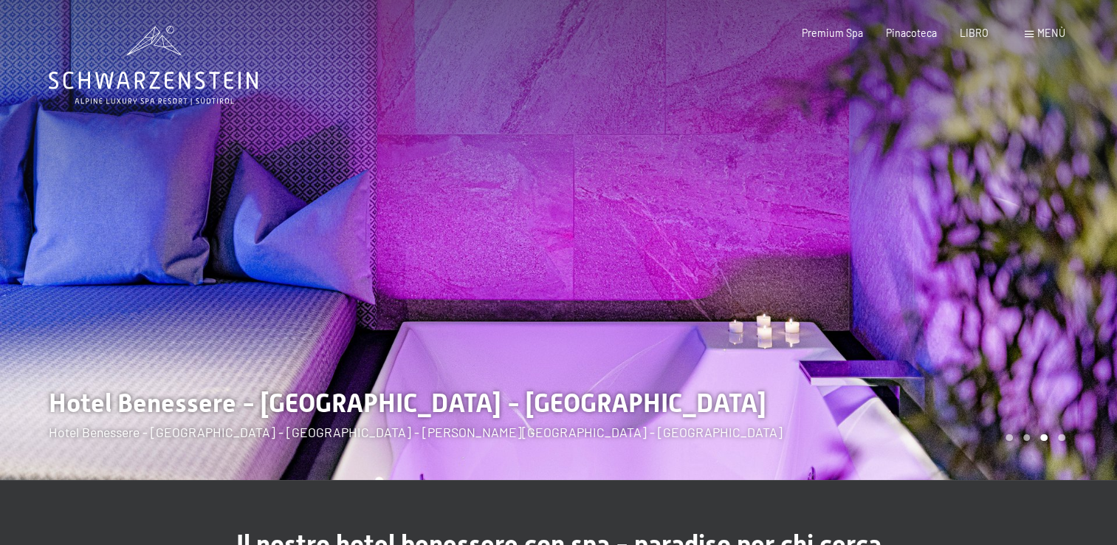
click at [866, 204] on div at bounding box center [838, 240] width 559 height 480
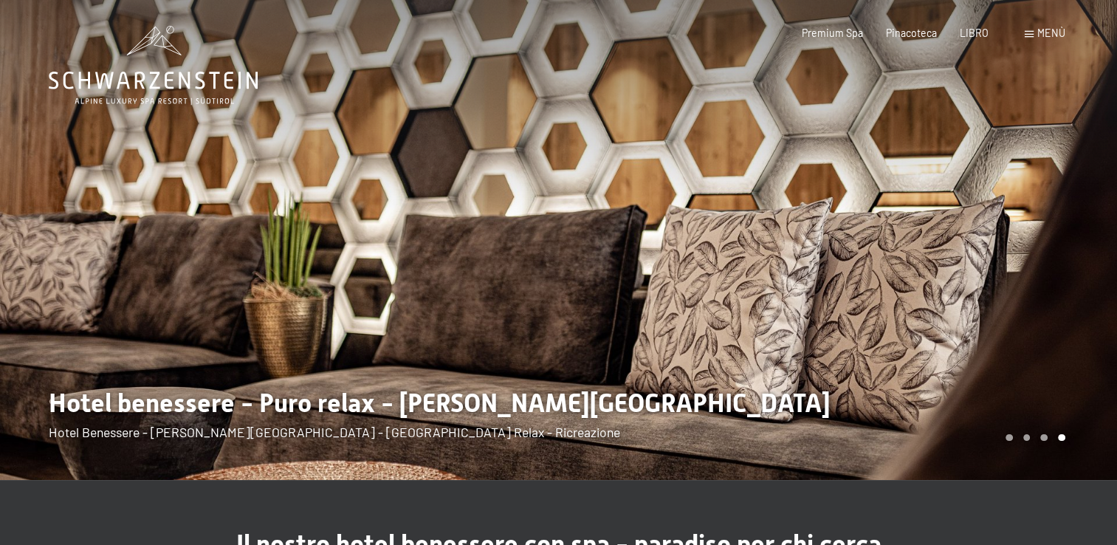
click at [866, 204] on div at bounding box center [838, 240] width 559 height 480
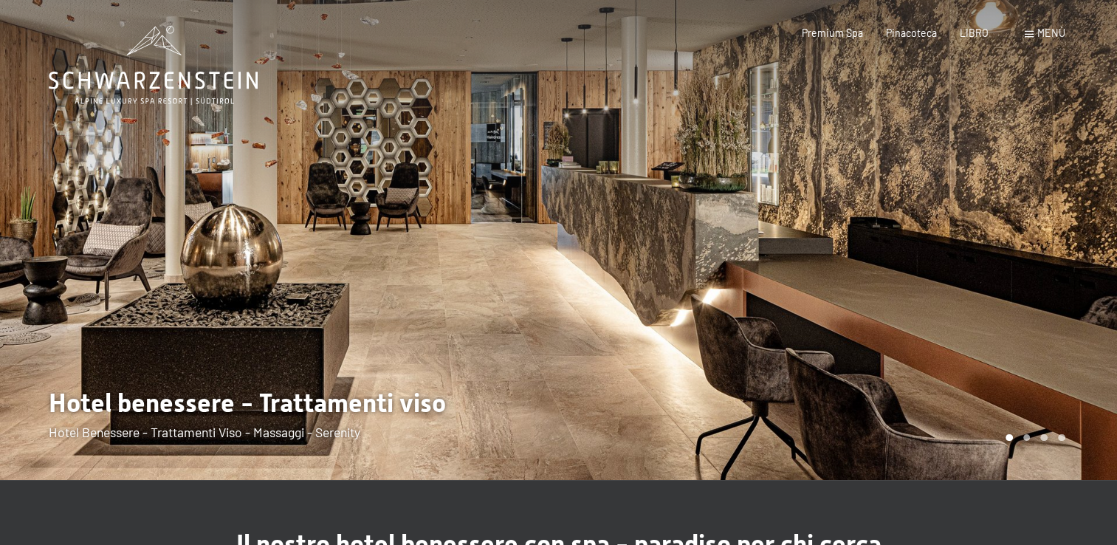
click at [1037, 33] on span "Menù" at bounding box center [1051, 33] width 28 height 13
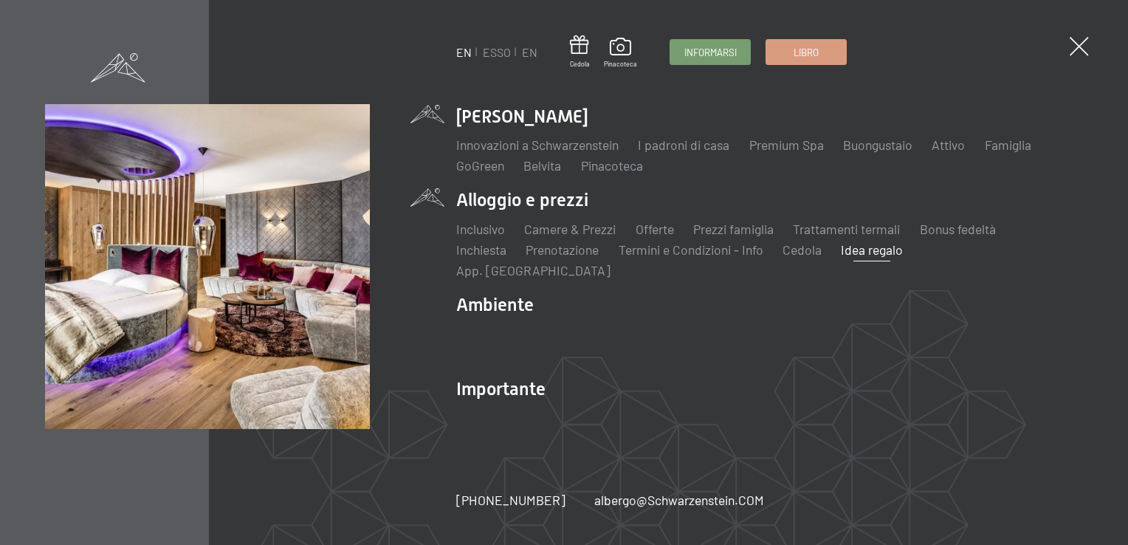
click at [865, 258] on link "Idea regalo" at bounding box center [872, 249] width 62 height 16
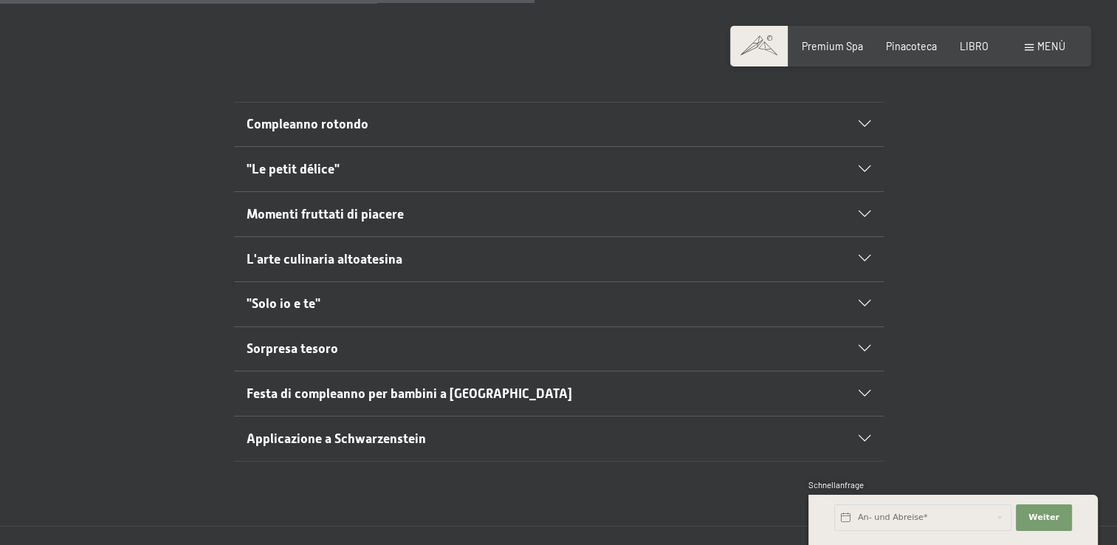
scroll to position [738, 0]
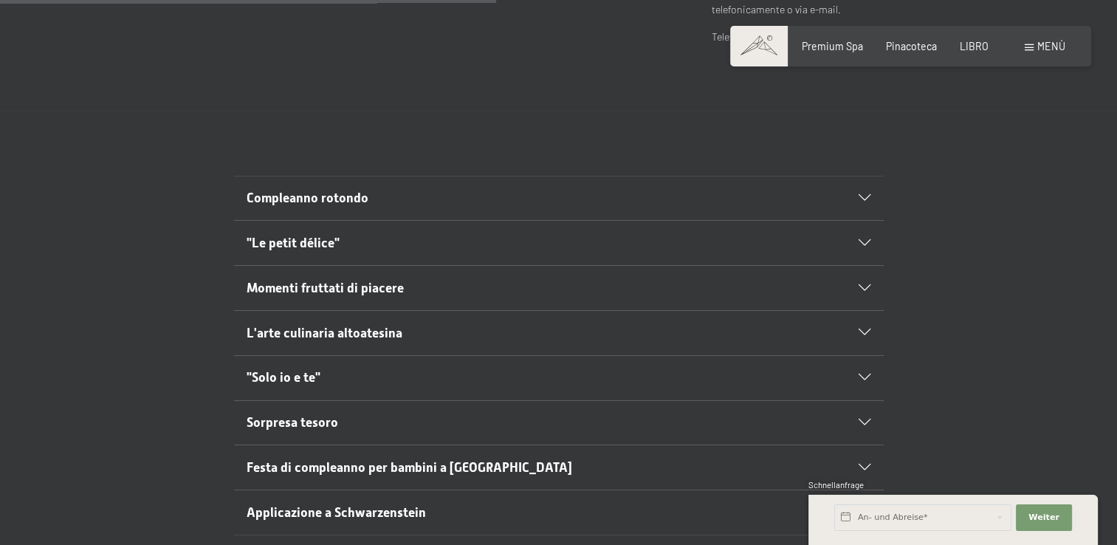
click at [859, 374] on icon at bounding box center [864, 377] width 12 height 7
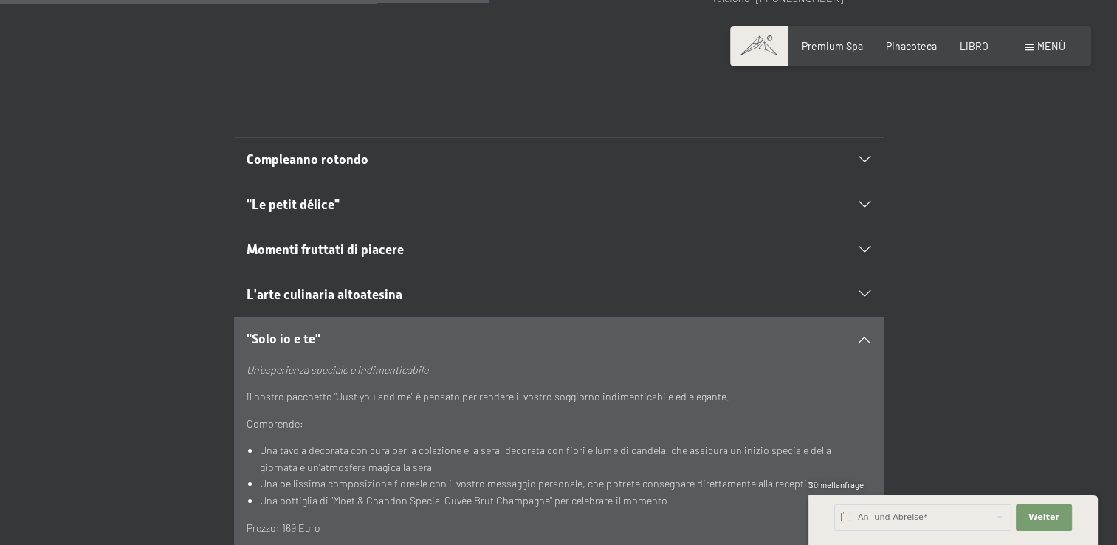
scroll to position [812, 0]
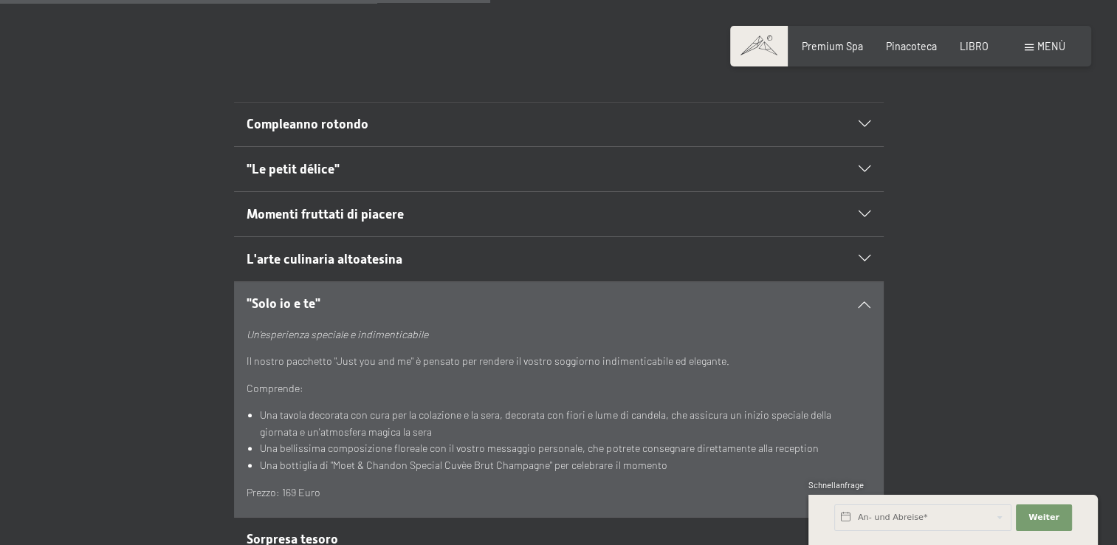
click at [391, 207] on span "Momenti fruttati di piacere" at bounding box center [325, 214] width 157 height 15
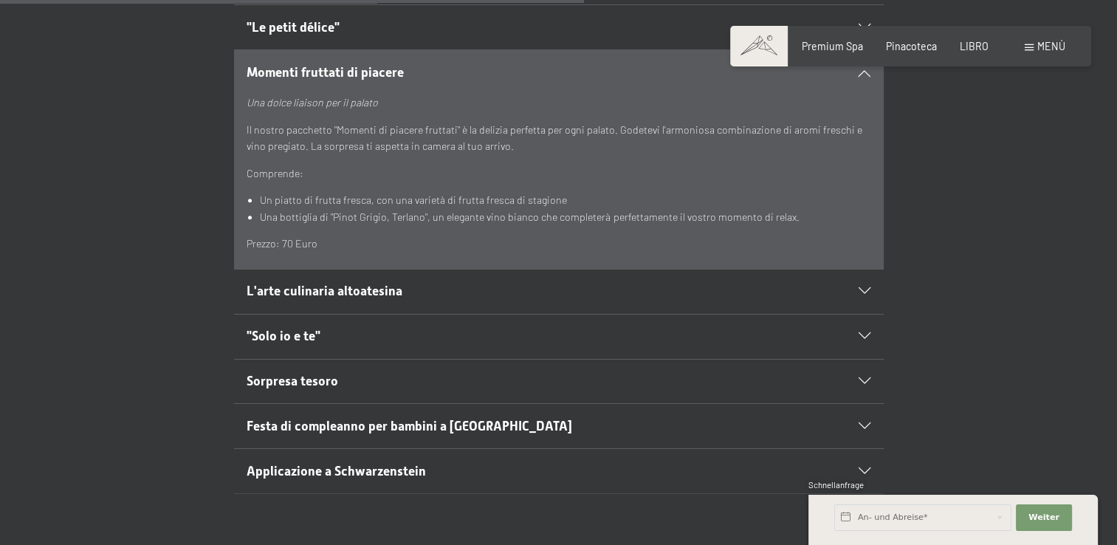
scroll to position [960, 0]
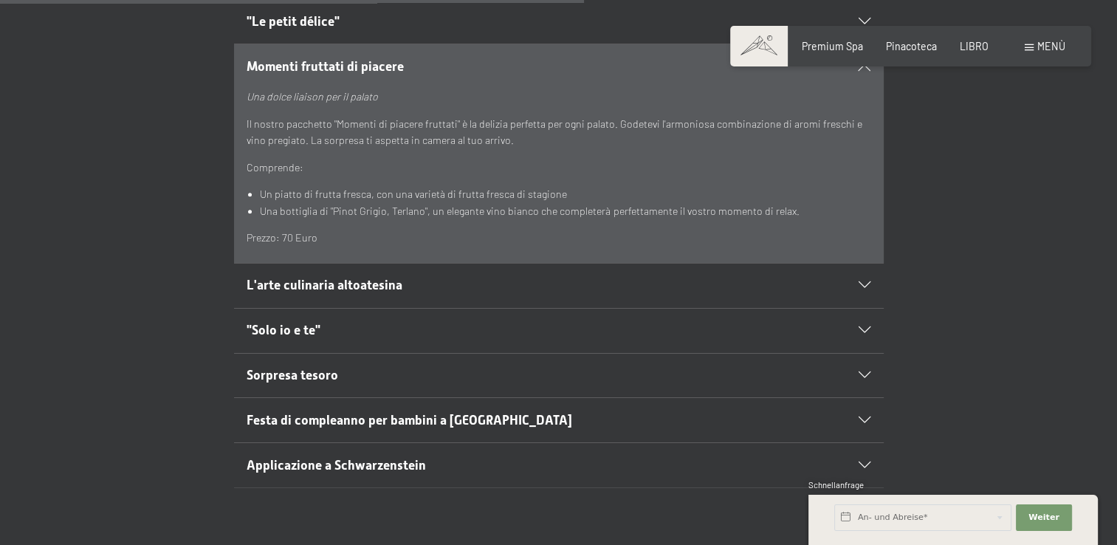
click at [390, 413] on span "Festa di compleanno per bambini a [GEOGRAPHIC_DATA]" at bounding box center [409, 420] width 325 height 15
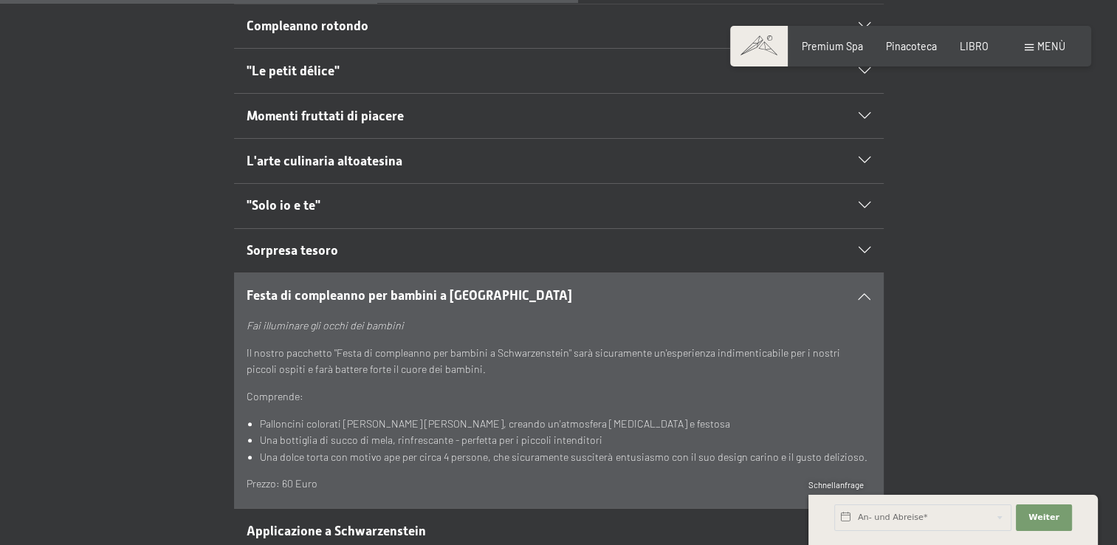
scroll to position [886, 0]
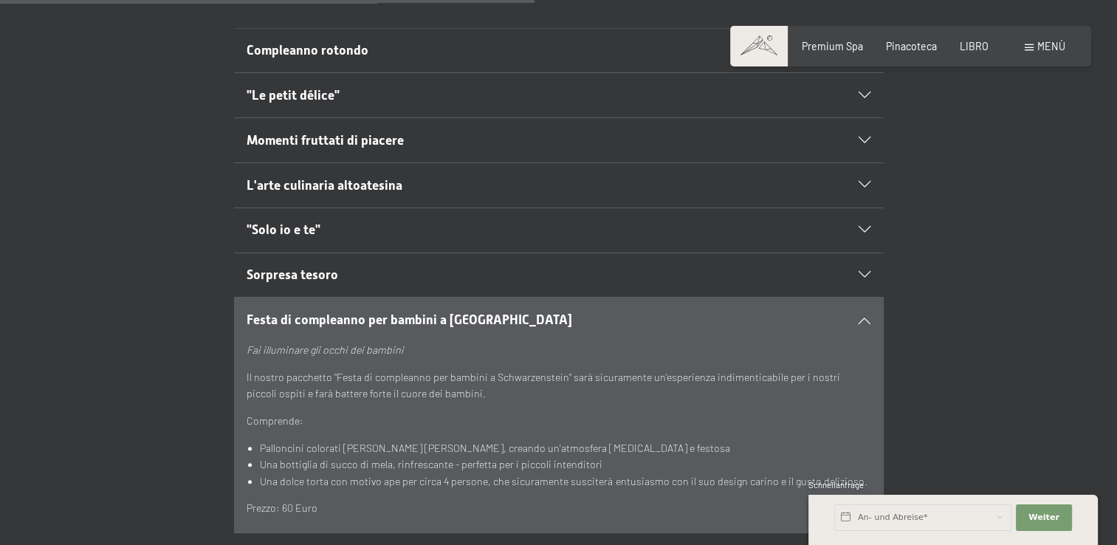
click at [283, 267] on span "Sorpresa tesoro" at bounding box center [293, 274] width 92 height 15
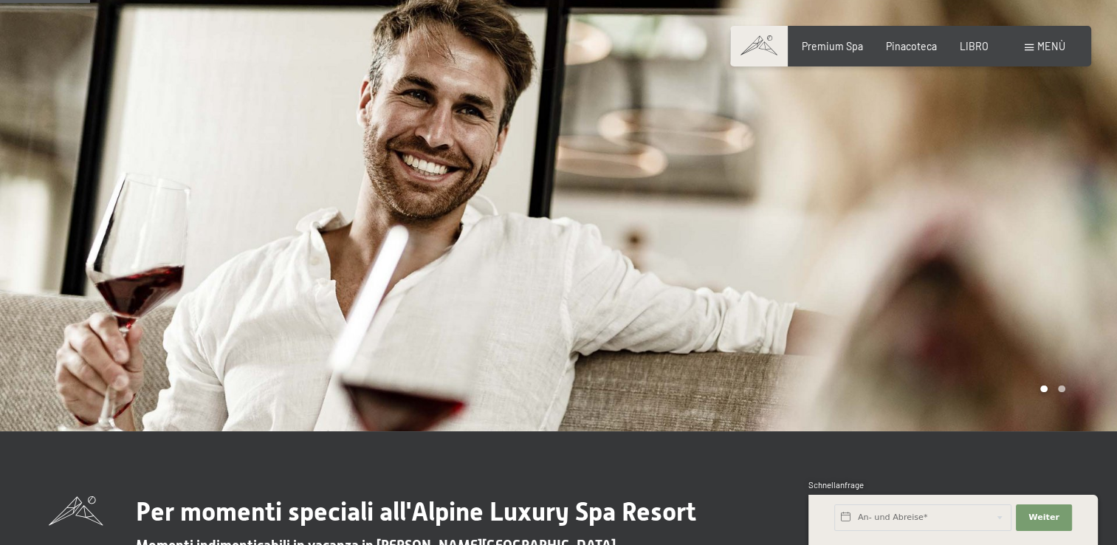
scroll to position [0, 0]
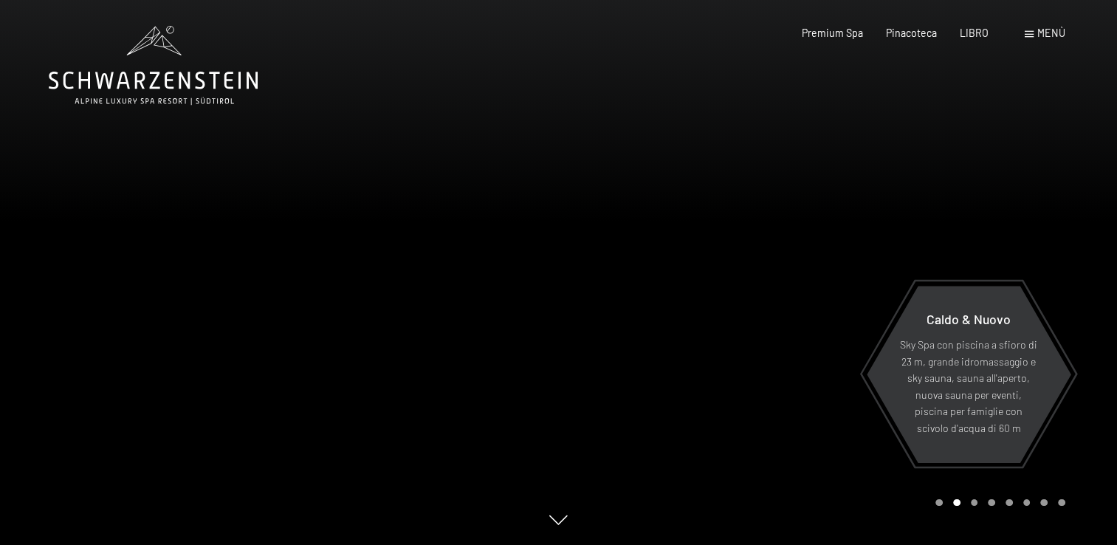
click at [750, 372] on div at bounding box center [838, 272] width 559 height 545
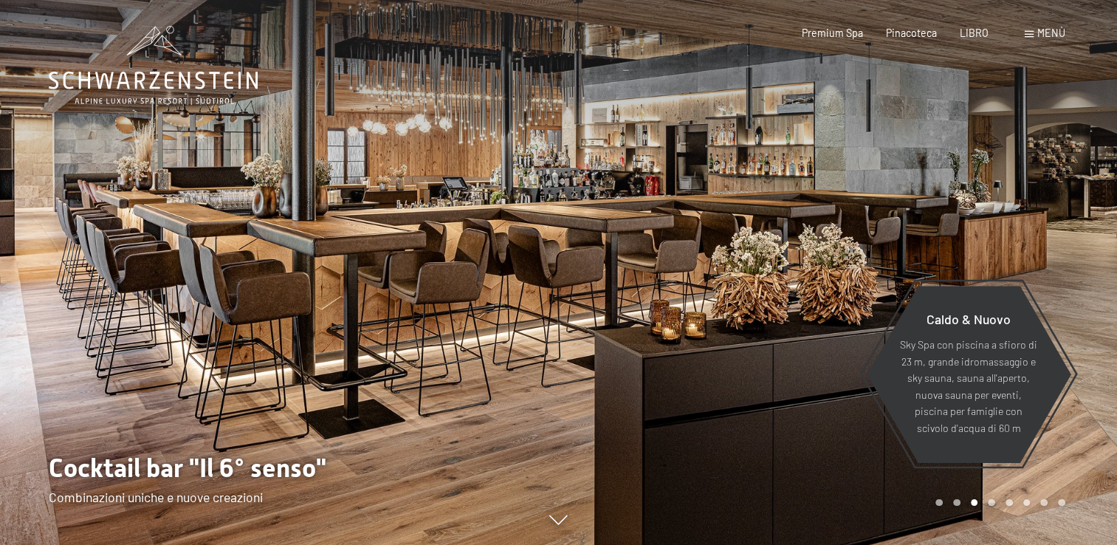
click at [750, 372] on div at bounding box center [838, 272] width 559 height 545
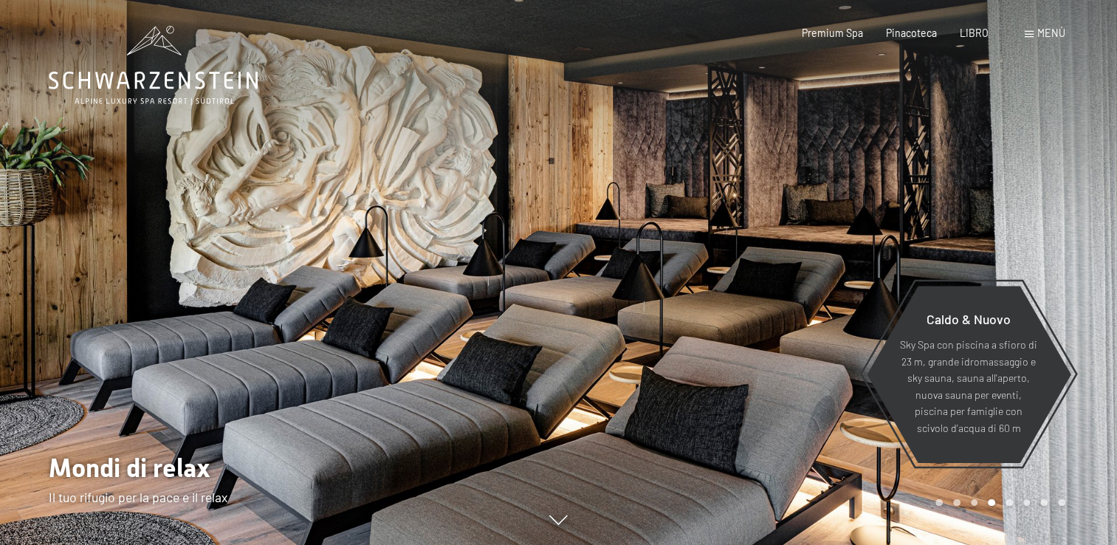
click at [750, 372] on div at bounding box center [838, 272] width 559 height 545
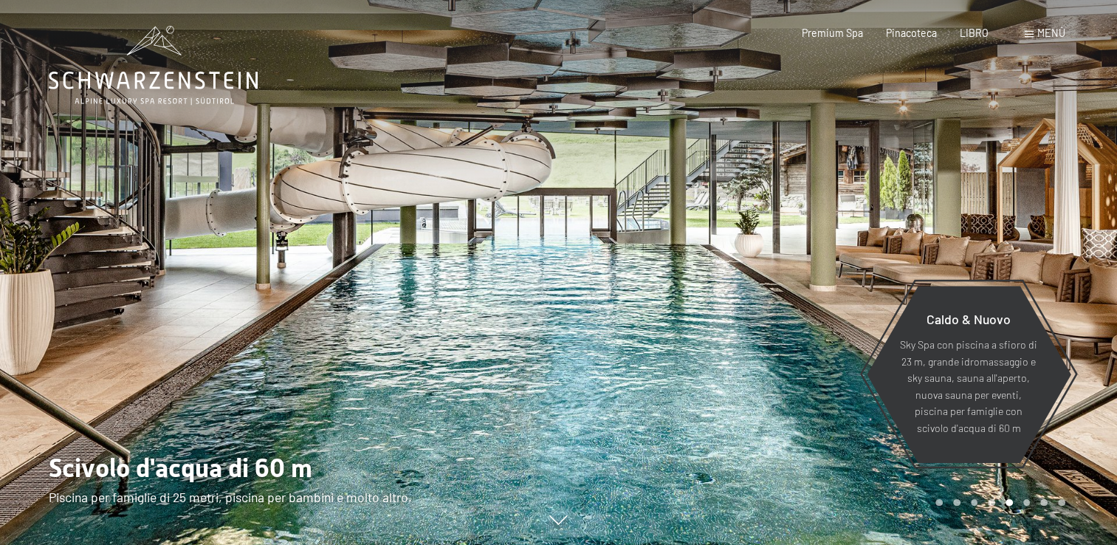
click at [750, 373] on div at bounding box center [838, 272] width 559 height 545
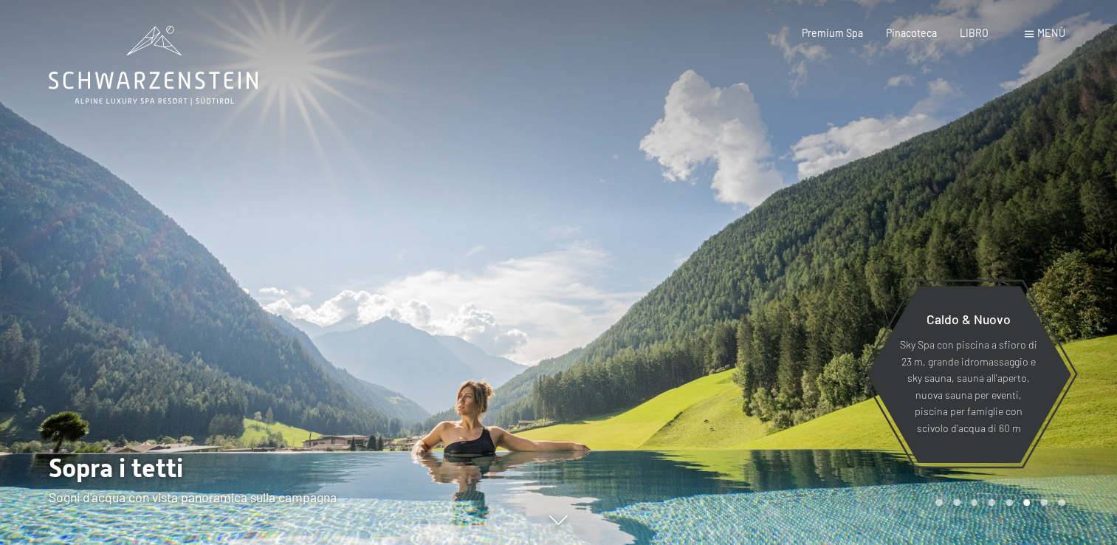
click at [750, 373] on div at bounding box center [838, 272] width 559 height 545
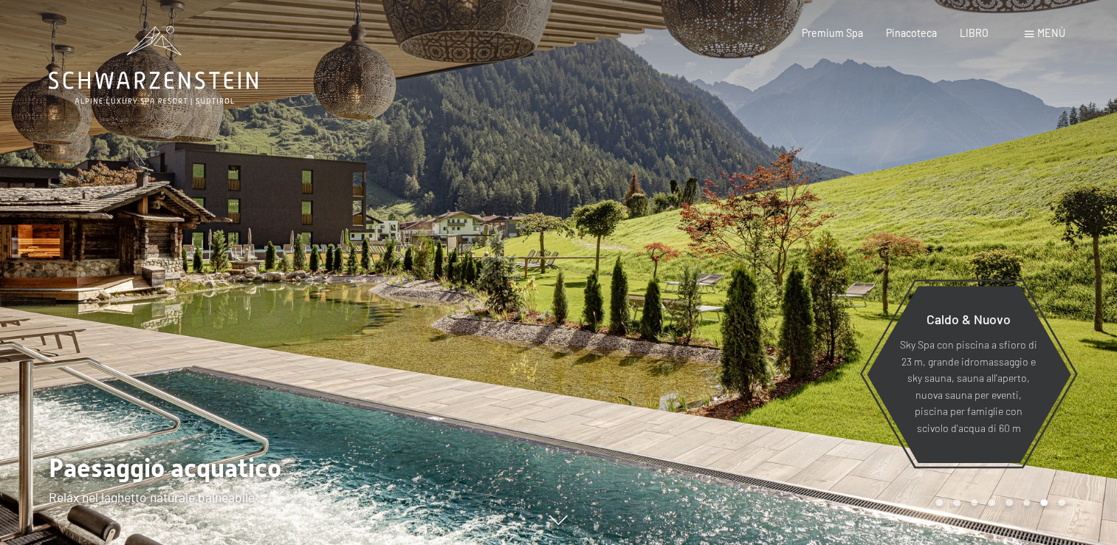
click at [750, 373] on div at bounding box center [838, 272] width 559 height 545
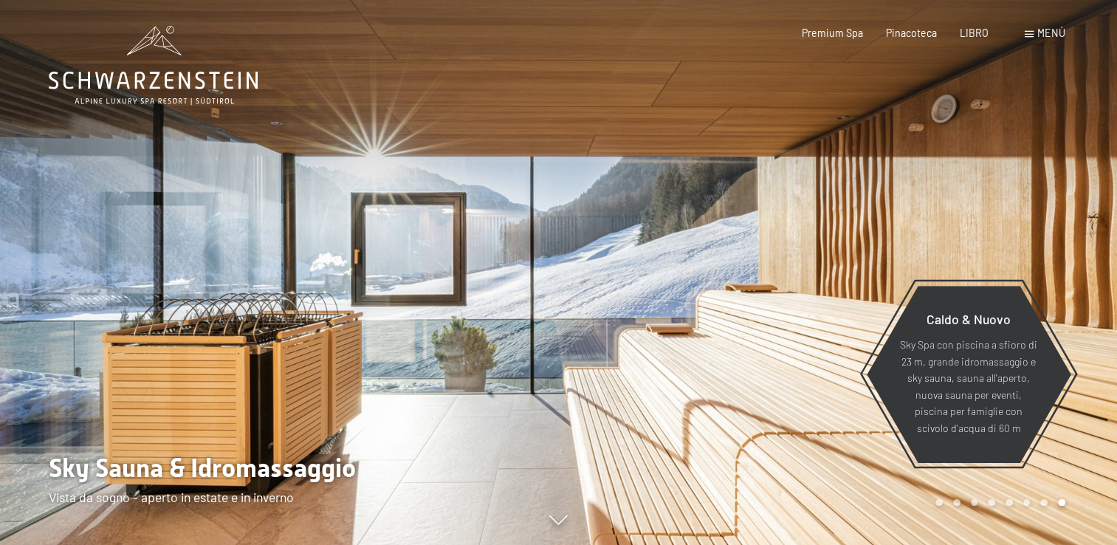
click at [750, 372] on div at bounding box center [838, 272] width 559 height 545
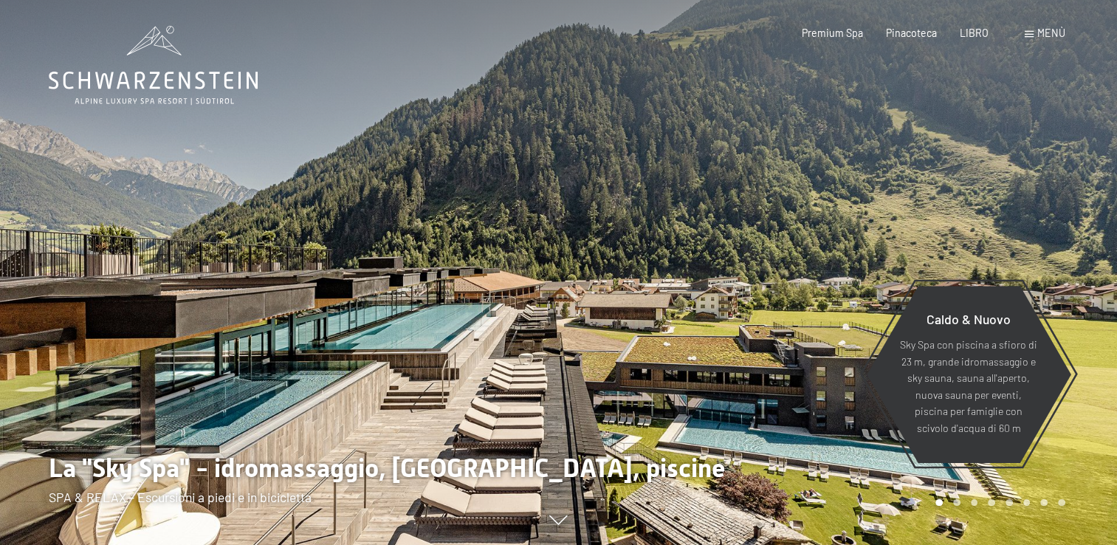
click at [750, 372] on div at bounding box center [838, 272] width 559 height 545
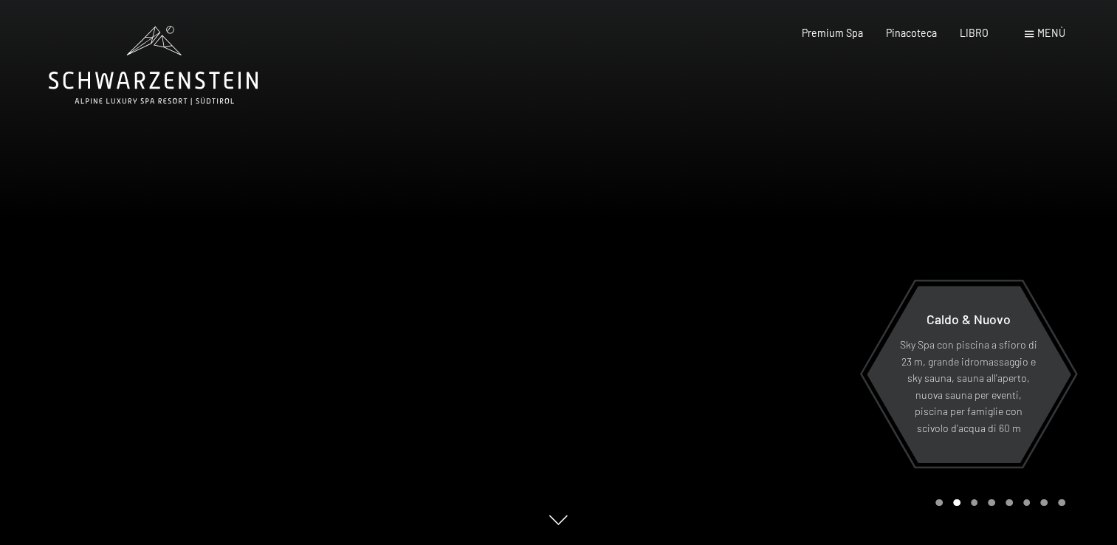
click at [750, 373] on div at bounding box center [838, 272] width 559 height 545
